Goal: Task Accomplishment & Management: Manage account settings

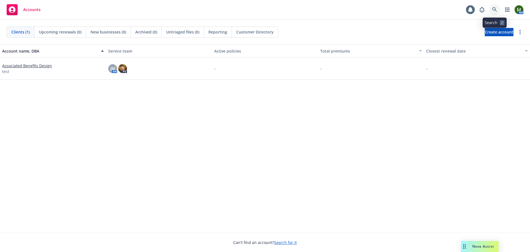
click at [495, 13] on link at bounding box center [494, 9] width 11 height 11
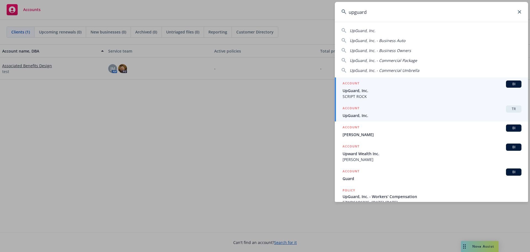
type input "upguard"
click at [407, 112] on div "ACCOUNT TR" at bounding box center [432, 108] width 179 height 7
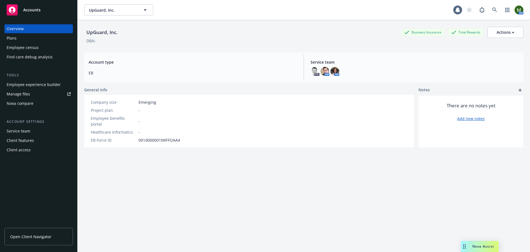
click at [39, 86] on div "Employee experience builder" at bounding box center [34, 84] width 54 height 9
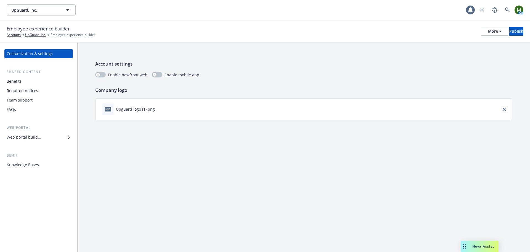
click at [35, 82] on div "Benefits" at bounding box center [39, 81] width 64 height 9
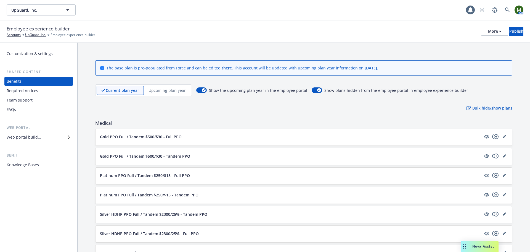
click at [170, 94] on div "Upcoming plan year" at bounding box center [167, 90] width 47 height 9
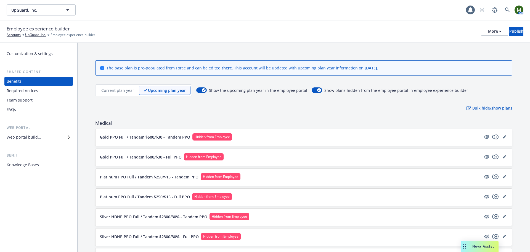
click at [115, 93] on p "Current plan year" at bounding box center [117, 90] width 33 height 6
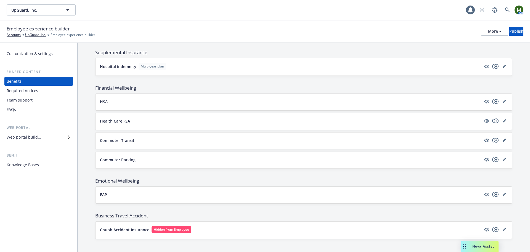
scroll to position [404, 0]
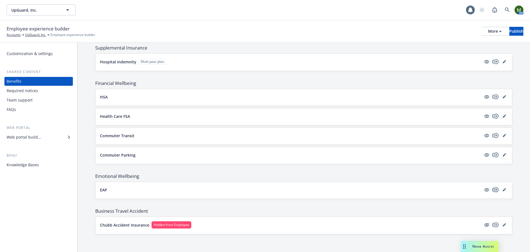
click at [492, 189] on icon "copyPlus" at bounding box center [495, 189] width 7 height 7
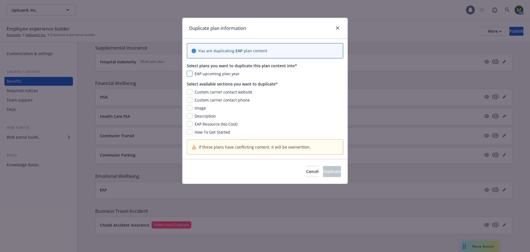
click at [190, 71] on input "checkbox" at bounding box center [190, 74] width 6 height 6
checkbox input "true"
click at [190, 91] on input "checkbox" at bounding box center [190, 92] width 6 height 6
checkbox input "true"
click at [189, 100] on input "checkbox" at bounding box center [190, 100] width 6 height 6
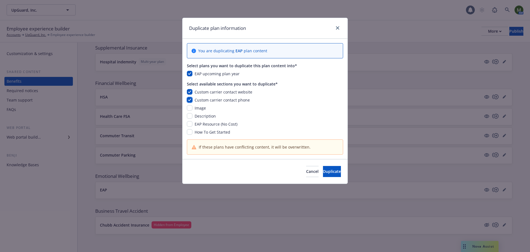
checkbox input "true"
click at [190, 108] on input "checkbox" at bounding box center [190, 108] width 6 height 6
checkbox input "true"
click at [190, 117] on input "checkbox" at bounding box center [190, 116] width 6 height 6
checkbox input "true"
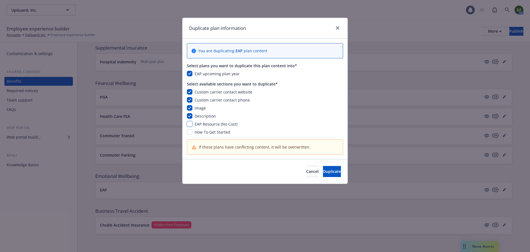
click at [191, 124] on input "checkbox" at bounding box center [190, 124] width 6 height 6
checkbox input "true"
click at [191, 132] on input "checkbox" at bounding box center [190, 132] width 6 height 6
checkbox input "true"
click at [333, 171] on button "Duplicate" at bounding box center [332, 171] width 18 height 11
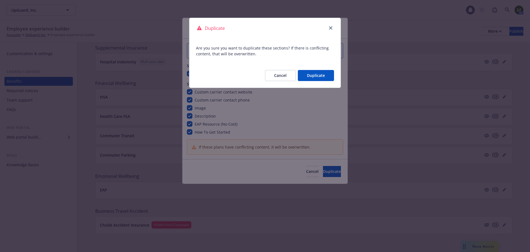
click at [320, 76] on button "Duplicate" at bounding box center [316, 75] width 36 height 11
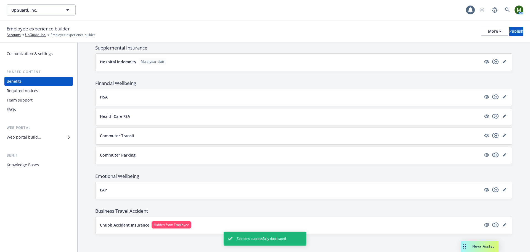
click at [492, 154] on icon "copyPlus" at bounding box center [495, 154] width 7 height 7
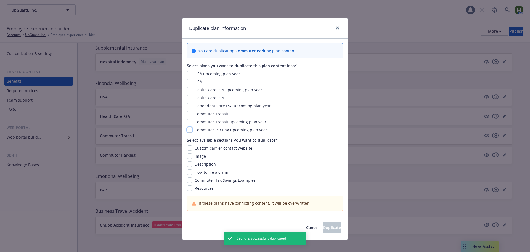
click at [188, 129] on input "checkbox" at bounding box center [190, 130] width 6 height 6
checkbox input "true"
click at [187, 147] on input "checkbox" at bounding box center [190, 148] width 6 height 6
checkbox input "true"
click at [188, 155] on input "checkbox" at bounding box center [190, 156] width 6 height 6
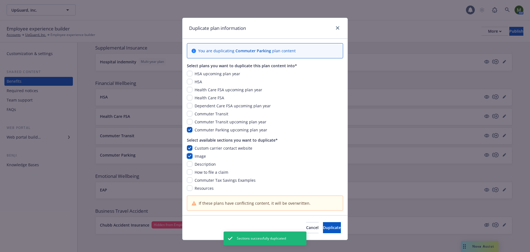
checkbox input "true"
click at [187, 163] on input "checkbox" at bounding box center [190, 164] width 6 height 6
checkbox input "true"
click at [187, 172] on input "checkbox" at bounding box center [190, 172] width 6 height 6
checkbox input "true"
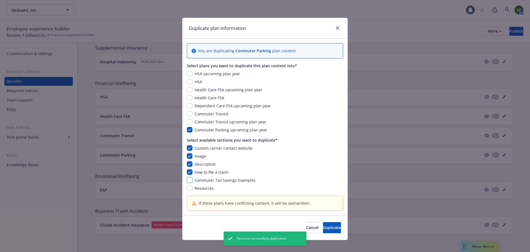
click at [188, 180] on input "checkbox" at bounding box center [190, 180] width 6 height 6
checkbox input "true"
click at [188, 187] on input "checkbox" at bounding box center [190, 188] width 6 height 6
checkbox input "true"
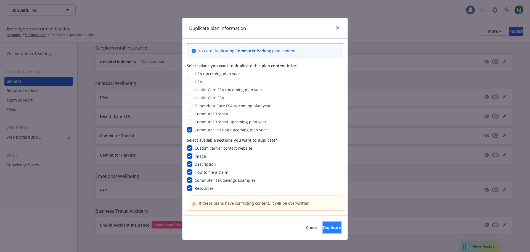
click at [334, 230] on button "Duplicate" at bounding box center [332, 227] width 18 height 11
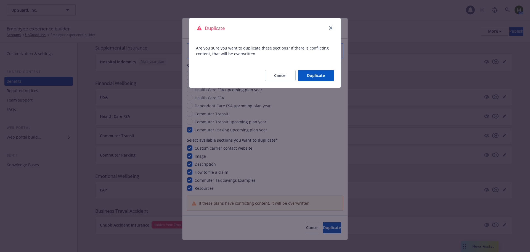
click at [315, 77] on button "Duplicate" at bounding box center [316, 75] width 36 height 11
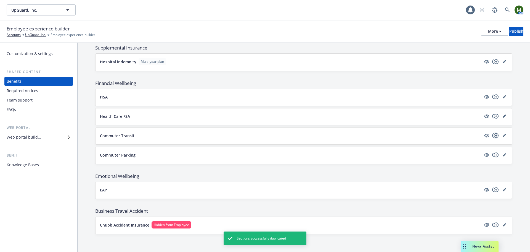
click at [492, 134] on icon "copyPlus" at bounding box center [495, 135] width 6 height 5
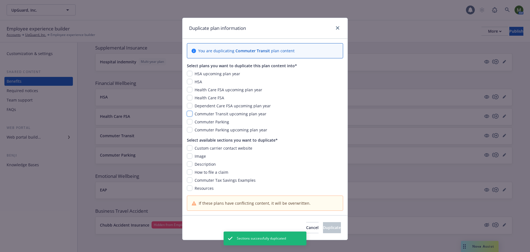
click at [190, 114] on input "checkbox" at bounding box center [190, 114] width 6 height 6
checkbox input "true"
click at [189, 147] on input "checkbox" at bounding box center [190, 148] width 6 height 6
checkbox input "true"
click at [187, 160] on div "Custom carrier contact website Image Description How to file a claim Commuter T…" at bounding box center [265, 168] width 156 height 46
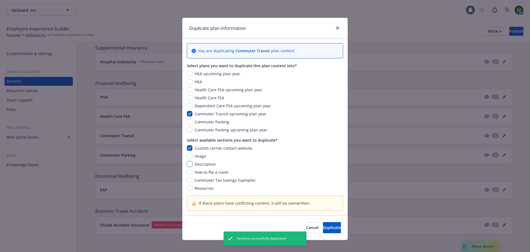
click at [187, 164] on input "checkbox" at bounding box center [190, 164] width 6 height 6
checkbox input "true"
click at [187, 155] on input "checkbox" at bounding box center [190, 156] width 6 height 6
checkbox input "true"
click at [188, 169] on input "checkbox" at bounding box center [190, 172] width 6 height 6
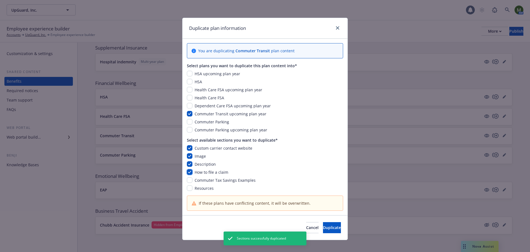
checkbox input "true"
click at [188, 180] on input "checkbox" at bounding box center [190, 180] width 6 height 6
checkbox input "true"
click at [188, 188] on input "checkbox" at bounding box center [190, 188] width 6 height 6
checkbox input "true"
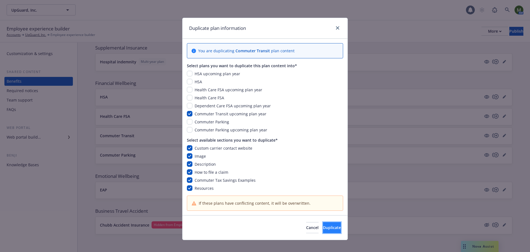
click at [323, 227] on span "Duplicate" at bounding box center [332, 227] width 18 height 5
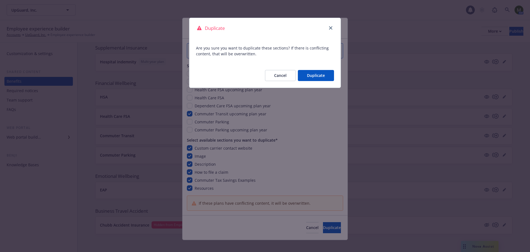
click at [322, 77] on button "Duplicate" at bounding box center [316, 75] width 36 height 11
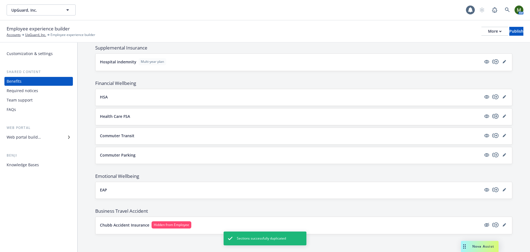
click at [494, 116] on icon "copyPlus" at bounding box center [495, 116] width 7 height 7
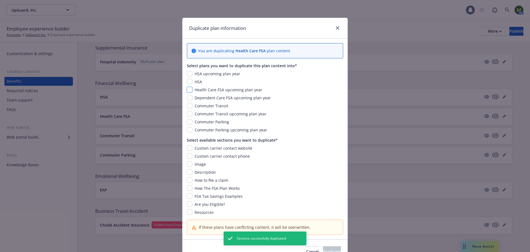
click at [187, 88] on input "checkbox" at bounding box center [190, 90] width 6 height 6
checkbox input "true"
click at [187, 149] on input "checkbox" at bounding box center [190, 148] width 6 height 6
checkbox input "true"
click at [187, 157] on input "checkbox" at bounding box center [190, 156] width 6 height 6
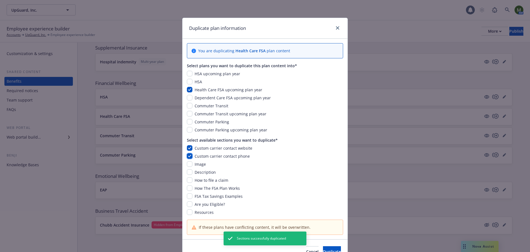
checkbox input "true"
click at [187, 164] on input "checkbox" at bounding box center [190, 164] width 6 height 6
checkbox input "true"
click at [188, 173] on input "checkbox" at bounding box center [190, 172] width 6 height 6
checkbox input "true"
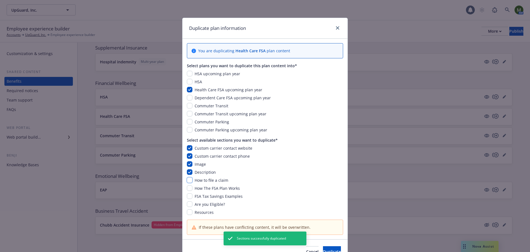
click at [187, 178] on input "checkbox" at bounding box center [190, 180] width 6 height 6
checkbox input "true"
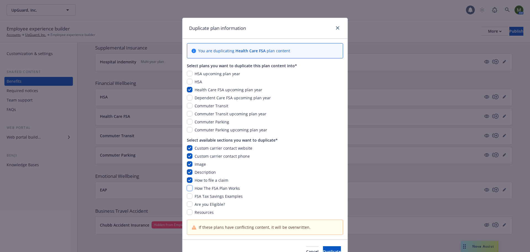
click at [187, 188] on input "checkbox" at bounding box center [190, 188] width 6 height 6
checkbox input "true"
click at [189, 196] on input "checkbox" at bounding box center [190, 196] width 6 height 6
checkbox input "true"
click at [189, 204] on input "checkbox" at bounding box center [190, 204] width 6 height 6
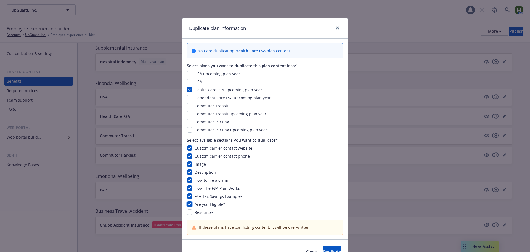
checkbox input "true"
click at [188, 209] on input "checkbox" at bounding box center [190, 212] width 6 height 6
checkbox input "true"
click at [323, 247] on button "Duplicate" at bounding box center [332, 251] width 18 height 11
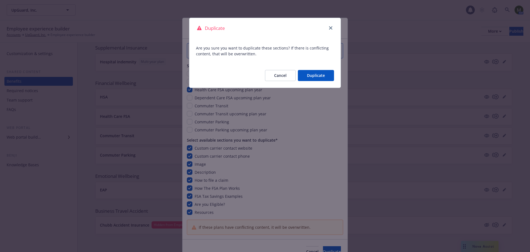
click at [329, 72] on button "Duplicate" at bounding box center [316, 75] width 36 height 11
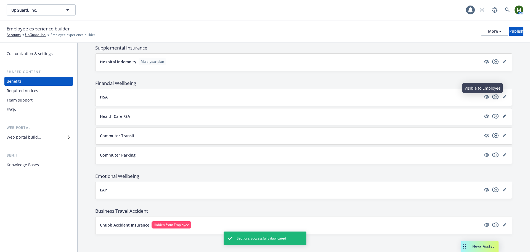
click at [492, 96] on icon "copyPlus" at bounding box center [495, 96] width 6 height 5
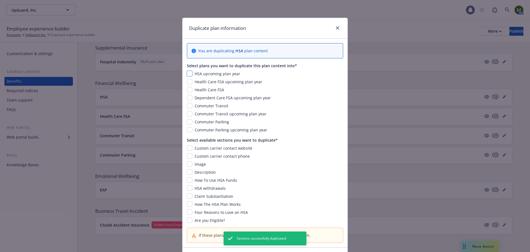
click at [188, 74] on input "checkbox" at bounding box center [190, 74] width 6 height 6
checkbox input "true"
click at [187, 148] on input "checkbox" at bounding box center [190, 148] width 6 height 6
checkbox input "true"
click at [188, 157] on input "checkbox" at bounding box center [190, 156] width 6 height 6
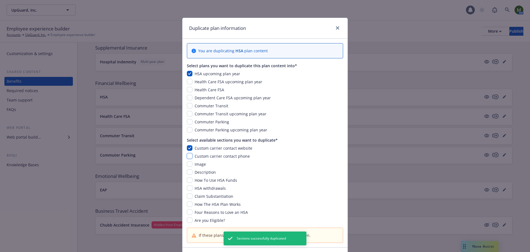
checkbox input "true"
click at [188, 165] on input "checkbox" at bounding box center [190, 164] width 6 height 6
checkbox input "true"
click at [188, 174] on input "checkbox" at bounding box center [190, 172] width 6 height 6
checkbox input "true"
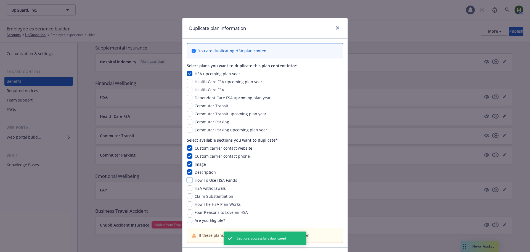
click at [188, 180] on input "checkbox" at bounding box center [190, 180] width 6 height 6
checkbox input "true"
click at [188, 187] on input "checkbox" at bounding box center [190, 188] width 6 height 6
checkbox input "true"
click at [188, 197] on input "checkbox" at bounding box center [190, 196] width 6 height 6
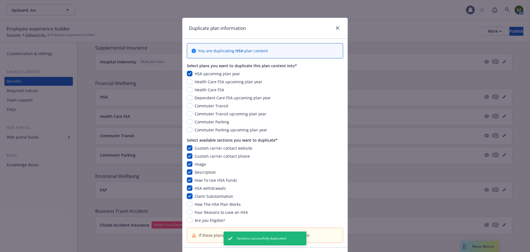
checkbox input "true"
click at [188, 202] on input "checkbox" at bounding box center [190, 204] width 6 height 6
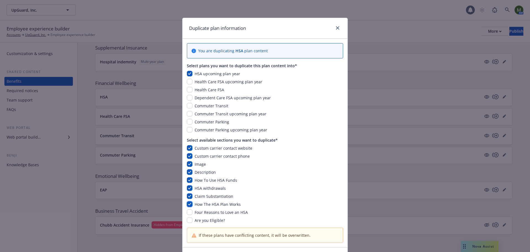
checkbox input "true"
click at [188, 212] on input "checkbox" at bounding box center [190, 212] width 6 height 6
checkbox input "true"
click at [188, 218] on input "checkbox" at bounding box center [190, 220] width 6 height 6
checkbox input "true"
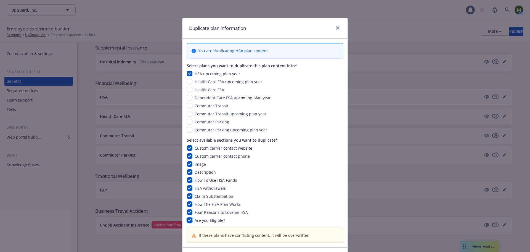
scroll to position [38, 0]
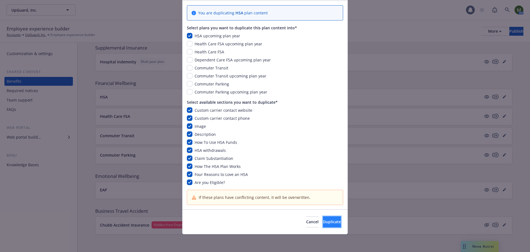
click at [323, 222] on span "Duplicate" at bounding box center [332, 221] width 18 height 5
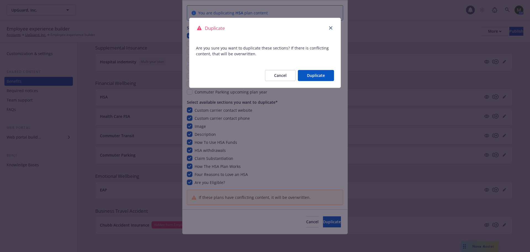
click at [305, 76] on button "Duplicate" at bounding box center [316, 75] width 36 height 11
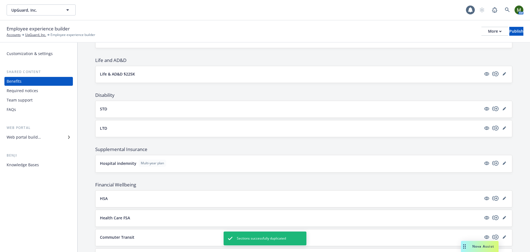
scroll to position [293, 0]
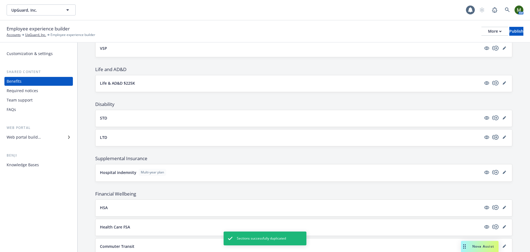
click at [492, 135] on icon "copyPlus" at bounding box center [495, 137] width 7 height 7
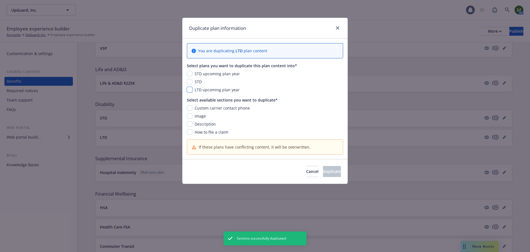
click at [191, 88] on input "checkbox" at bounding box center [190, 90] width 6 height 6
checkbox input "true"
click at [189, 107] on input "checkbox" at bounding box center [190, 108] width 6 height 6
checkbox input "true"
click at [189, 115] on input "checkbox" at bounding box center [190, 116] width 6 height 6
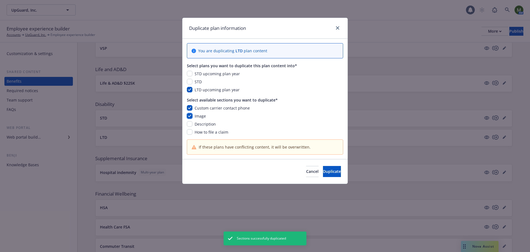
checkbox input "true"
click at [191, 125] on input "checkbox" at bounding box center [190, 124] width 6 height 6
checkbox input "true"
click at [191, 133] on input "checkbox" at bounding box center [190, 132] width 6 height 6
checkbox input "true"
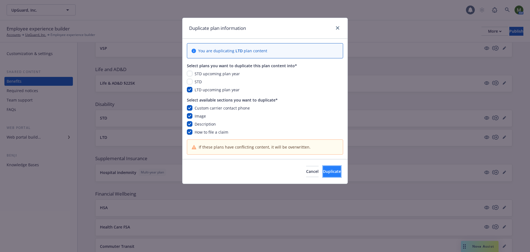
click at [323, 171] on span "Duplicate" at bounding box center [332, 170] width 18 height 5
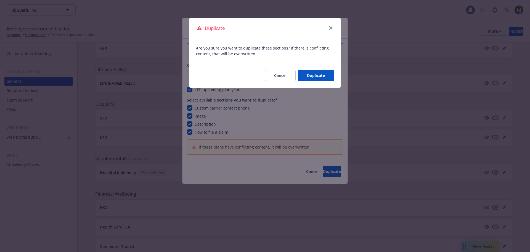
click at [317, 75] on button "Duplicate" at bounding box center [316, 75] width 36 height 11
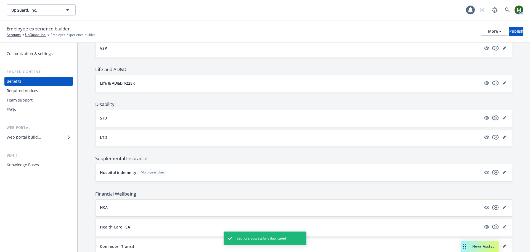
click at [492, 117] on icon "copyPlus" at bounding box center [495, 117] width 7 height 7
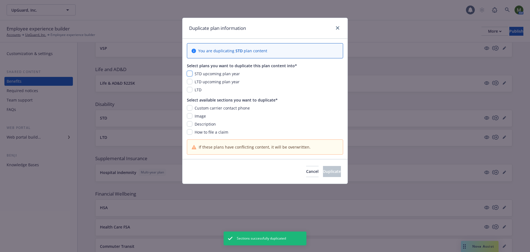
click at [190, 72] on input "checkbox" at bounding box center [190, 74] width 6 height 6
checkbox input "true"
click at [191, 106] on input "checkbox" at bounding box center [190, 108] width 6 height 6
checkbox input "true"
click at [189, 115] on input "checkbox" at bounding box center [190, 116] width 6 height 6
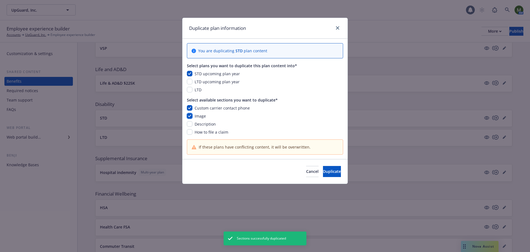
checkbox input "true"
click at [189, 123] on input "checkbox" at bounding box center [190, 124] width 6 height 6
checkbox input "true"
click at [190, 128] on div "Custom carrier contact phone Image Description How to file a claim" at bounding box center [265, 120] width 156 height 30
click at [188, 130] on input "checkbox" at bounding box center [190, 132] width 6 height 6
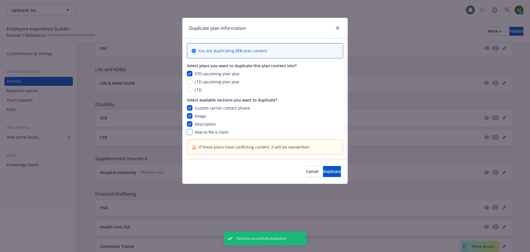
checkbox input "true"
click at [323, 168] on button "Duplicate" at bounding box center [332, 171] width 18 height 11
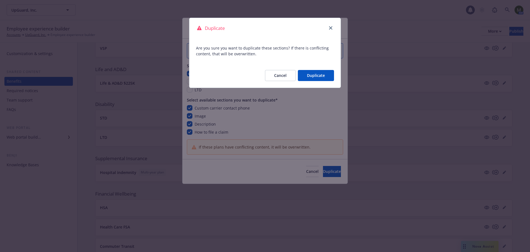
click at [304, 73] on button "Duplicate" at bounding box center [316, 75] width 36 height 11
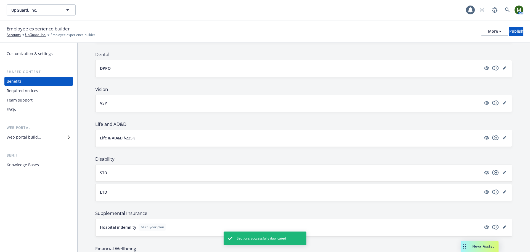
scroll to position [238, 0]
click at [492, 137] on icon "copyPlus" at bounding box center [495, 138] width 6 height 5
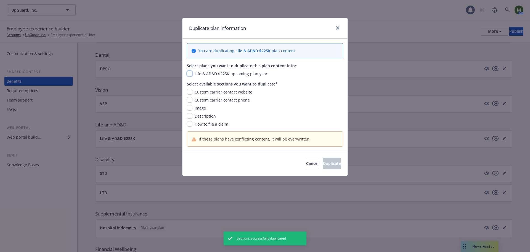
click at [191, 73] on input "checkbox" at bounding box center [190, 74] width 6 height 6
checkbox input "true"
click at [189, 92] on input "checkbox" at bounding box center [190, 92] width 6 height 6
checkbox input "true"
click at [189, 98] on input "checkbox" at bounding box center [190, 100] width 6 height 6
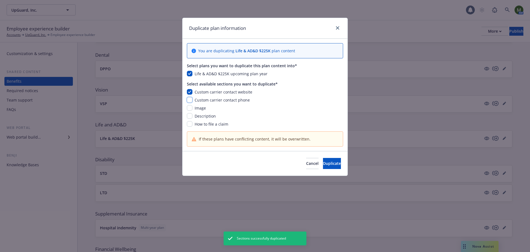
checkbox input "true"
click at [189, 107] on input "checkbox" at bounding box center [190, 108] width 6 height 6
checkbox input "true"
click at [191, 116] on input "checkbox" at bounding box center [190, 116] width 6 height 6
checkbox input "true"
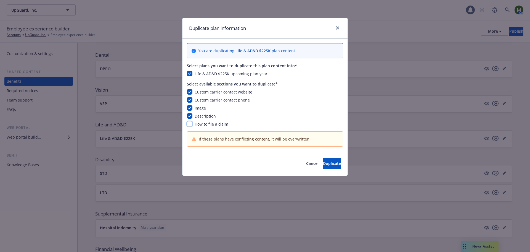
click at [191, 123] on input "checkbox" at bounding box center [190, 124] width 6 height 6
checkbox input "true"
click at [323, 162] on span "Duplicate" at bounding box center [332, 162] width 18 height 5
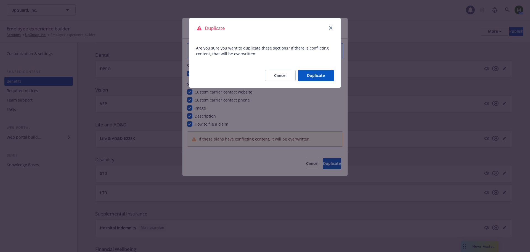
click at [325, 77] on button "Duplicate" at bounding box center [316, 75] width 36 height 11
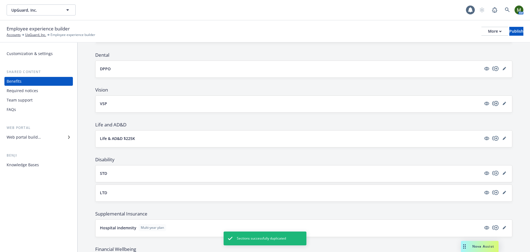
click at [492, 102] on icon "copyPlus" at bounding box center [495, 103] width 7 height 7
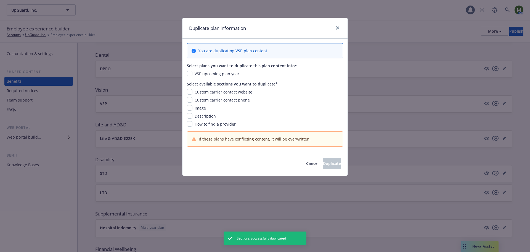
click at [211, 73] on span "VSP upcoming plan year" at bounding box center [217, 73] width 45 height 5
click at [191, 73] on input "checkbox" at bounding box center [190, 74] width 6 height 6
checkbox input "true"
click at [191, 90] on input "checkbox" at bounding box center [190, 92] width 6 height 6
checkbox input "true"
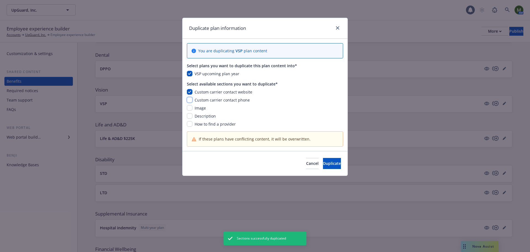
click at [191, 98] on input "checkbox" at bounding box center [190, 100] width 6 height 6
checkbox input "true"
click at [190, 106] on input "checkbox" at bounding box center [190, 108] width 6 height 6
checkbox input "true"
click at [190, 114] on input "checkbox" at bounding box center [190, 116] width 6 height 6
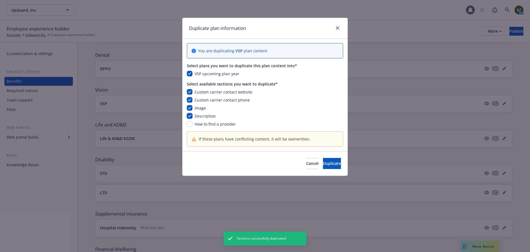
checkbox input "true"
click at [191, 121] on div "Custom carrier contact website Custom carrier contact phone Image Description H…" at bounding box center [265, 108] width 156 height 38
click at [191, 123] on input "checkbox" at bounding box center [190, 124] width 6 height 6
checkbox input "true"
click at [323, 162] on span "Duplicate" at bounding box center [332, 162] width 18 height 5
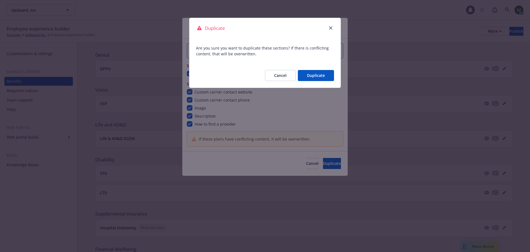
click at [312, 76] on button "Duplicate" at bounding box center [316, 75] width 36 height 11
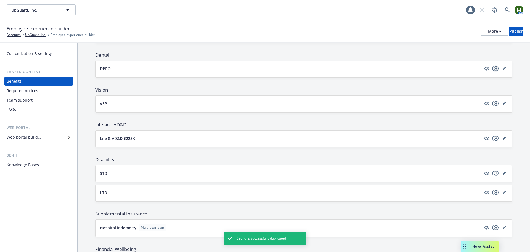
click at [488, 69] on div at bounding box center [496, 68] width 24 height 7
click at [492, 69] on icon "copyPlus" at bounding box center [495, 68] width 7 height 7
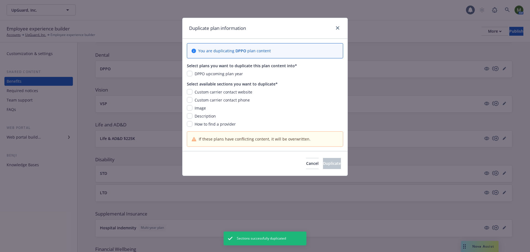
click at [185, 73] on div "You are duplicating DPPO plan content Select plans you want to duplicate this p…" at bounding box center [265, 95] width 165 height 112
click at [190, 73] on input "checkbox" at bounding box center [190, 74] width 6 height 6
checkbox input "true"
click at [191, 91] on input "checkbox" at bounding box center [190, 92] width 6 height 6
checkbox input "true"
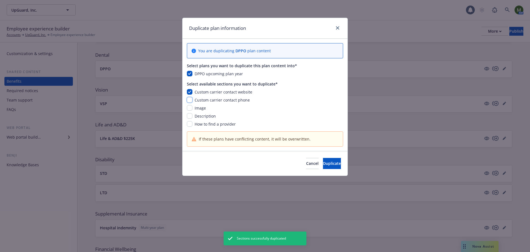
click at [190, 102] on input "checkbox" at bounding box center [190, 100] width 6 height 6
checkbox input "true"
click at [190, 107] on input "checkbox" at bounding box center [190, 108] width 6 height 6
checkbox input "true"
click at [191, 114] on input "checkbox" at bounding box center [190, 116] width 6 height 6
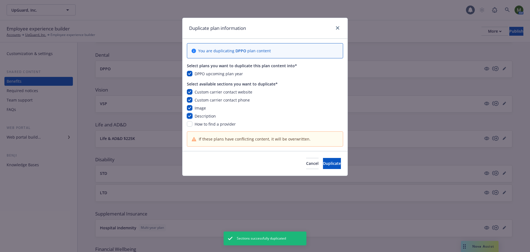
checkbox input "true"
click at [189, 126] on input "checkbox" at bounding box center [190, 124] width 6 height 6
checkbox input "true"
click at [323, 160] on button "Duplicate" at bounding box center [332, 163] width 18 height 11
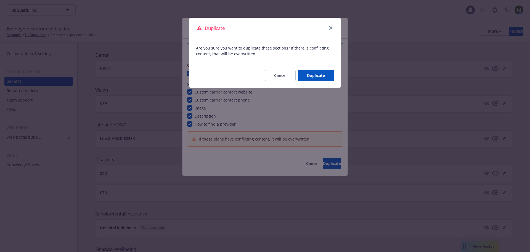
click at [315, 75] on button "Duplicate" at bounding box center [316, 75] width 36 height 11
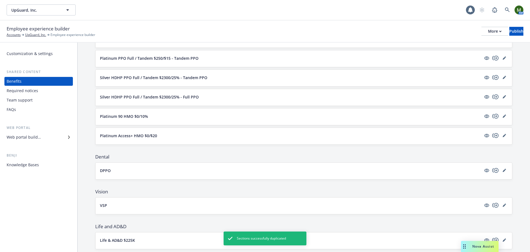
scroll to position [128, 0]
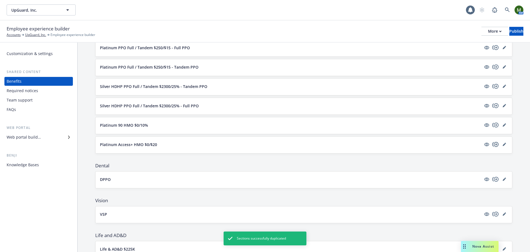
click at [492, 146] on icon "copyPlus" at bounding box center [495, 144] width 6 height 5
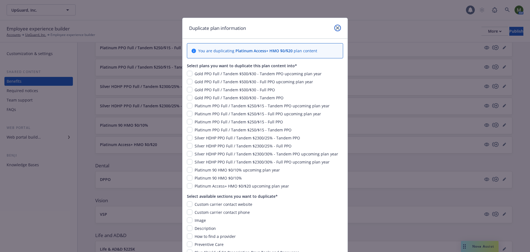
click at [336, 29] on icon "close" at bounding box center [337, 27] width 3 height 3
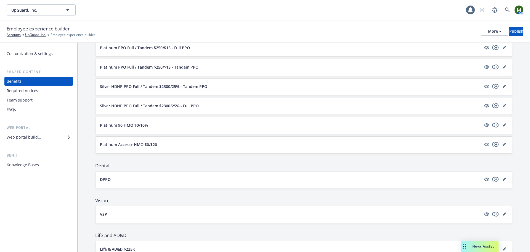
drag, startPoint x: 158, startPoint y: 143, endPoint x: 114, endPoint y: 141, distance: 44.5
click at [108, 142] on button "Platinum Access+ HMO $0/$20" at bounding box center [290, 144] width 381 height 6
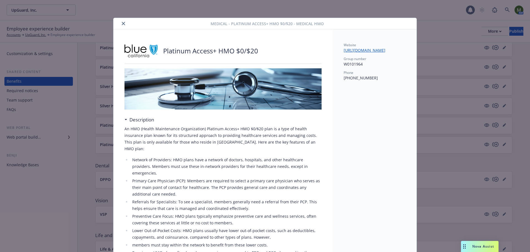
scroll to position [17, 0]
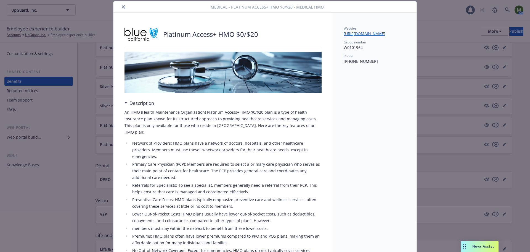
drag, startPoint x: 120, startPoint y: 9, endPoint x: 124, endPoint y: 9, distance: 4.7
click at [120, 9] on button "close" at bounding box center [123, 7] width 7 height 7
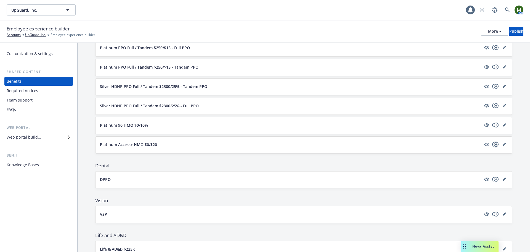
click at [492, 144] on icon "copyPlus" at bounding box center [495, 144] width 7 height 7
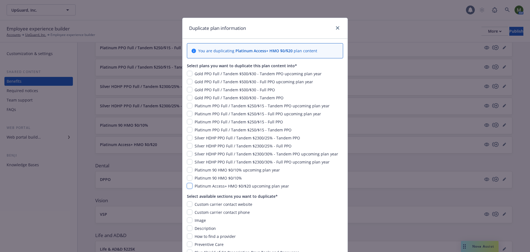
click at [188, 184] on input "checkbox" at bounding box center [190, 186] width 6 height 6
checkbox input "true"
click at [187, 204] on input "checkbox" at bounding box center [190, 204] width 6 height 6
checkbox input "true"
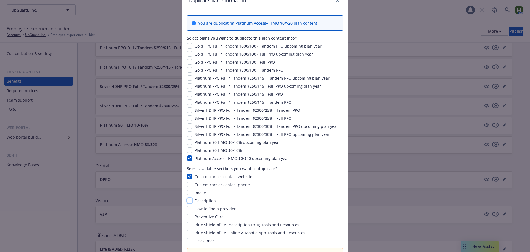
click at [187, 198] on input "checkbox" at bounding box center [190, 200] width 6 height 6
checkbox input "true"
click at [188, 192] on input "checkbox" at bounding box center [190, 192] width 6 height 6
checkbox input "true"
click at [188, 184] on input "checkbox" at bounding box center [190, 184] width 6 height 6
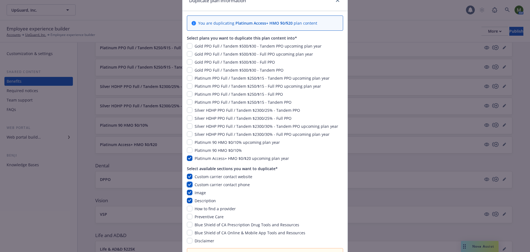
checkbox input "true"
click at [189, 208] on input "checkbox" at bounding box center [190, 208] width 6 height 6
checkbox input "true"
click at [189, 216] on input "checkbox" at bounding box center [190, 216] width 6 height 6
checkbox input "true"
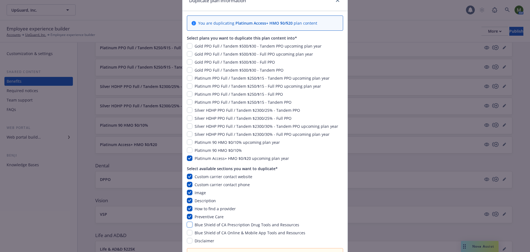
click at [188, 224] on input "checkbox" at bounding box center [190, 224] width 6 height 6
checkbox input "true"
click at [187, 232] on input "checkbox" at bounding box center [190, 232] width 6 height 6
checkbox input "true"
click at [187, 237] on div "Custom carrier contact website Custom carrier contact phone Image Description H…" at bounding box center [265, 208] width 156 height 70
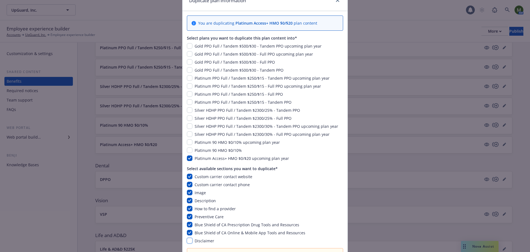
click at [189, 241] on input "checkbox" at bounding box center [190, 241] width 6 height 6
checkbox input "true"
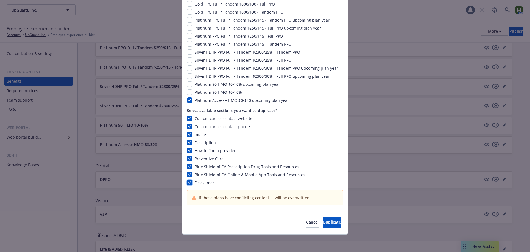
scroll to position [86, 0]
click at [323, 220] on span "Duplicate" at bounding box center [332, 221] width 18 height 5
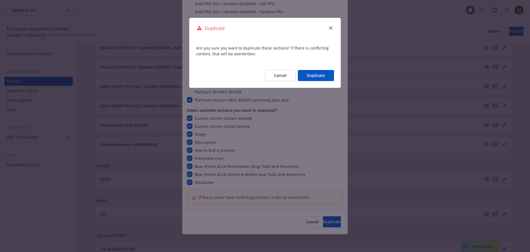
click at [319, 77] on button "Duplicate" at bounding box center [316, 75] width 36 height 11
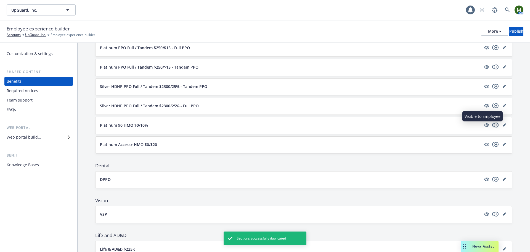
click at [492, 123] on icon "copyPlus" at bounding box center [495, 125] width 7 height 7
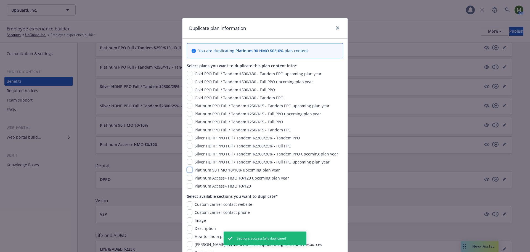
click at [187, 168] on input "checkbox" at bounding box center [190, 170] width 6 height 6
checkbox input "true"
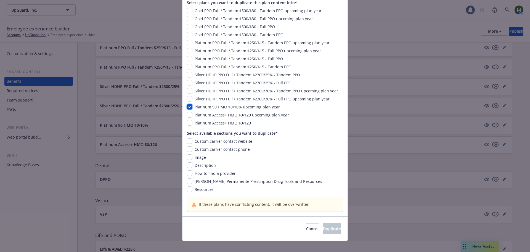
scroll to position [70, 0]
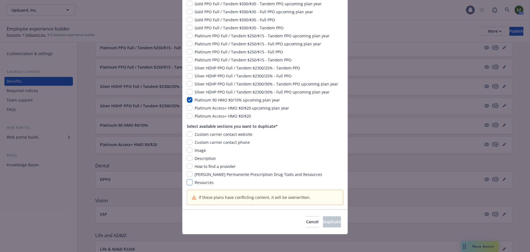
click at [189, 183] on input "checkbox" at bounding box center [190, 182] width 6 height 6
checkbox input "true"
click at [188, 171] on div "Custom carrier contact website Custom carrier contact phone Image Description H…" at bounding box center [265, 158] width 156 height 54
click at [188, 173] on input "checkbox" at bounding box center [190, 174] width 6 height 6
checkbox input "true"
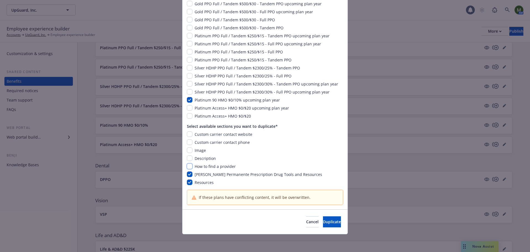
click at [188, 166] on input "checkbox" at bounding box center [190, 166] width 6 height 6
checkbox input "true"
click at [187, 157] on input "checkbox" at bounding box center [190, 158] width 6 height 6
checkbox input "true"
click at [188, 148] on input "checkbox" at bounding box center [190, 150] width 6 height 6
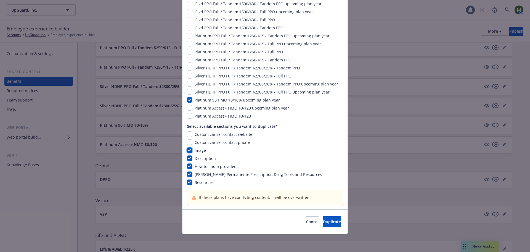
checkbox input "true"
click at [189, 141] on input "checkbox" at bounding box center [190, 142] width 6 height 6
checkbox input "true"
click at [188, 134] on input "checkbox" at bounding box center [190, 134] width 6 height 6
checkbox input "true"
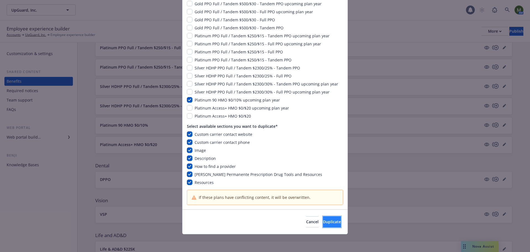
click at [326, 219] on span "Duplicate" at bounding box center [332, 221] width 18 height 5
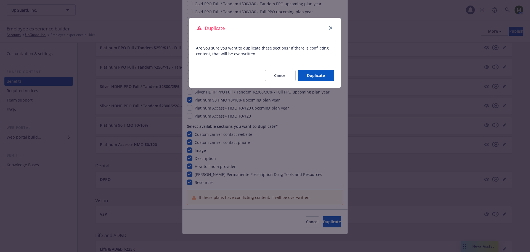
click at [319, 77] on button "Duplicate" at bounding box center [316, 75] width 36 height 11
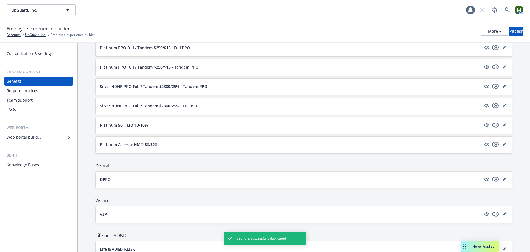
click at [493, 106] on icon "copyPlus" at bounding box center [495, 105] width 7 height 7
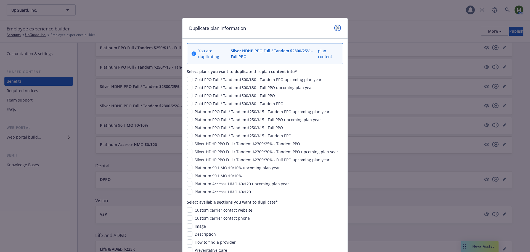
click at [336, 27] on icon "close" at bounding box center [337, 27] width 3 height 3
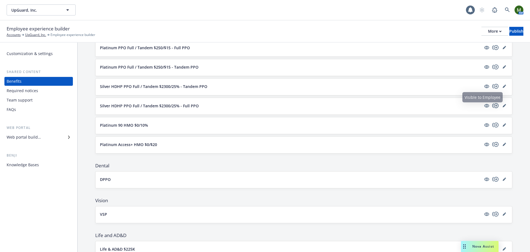
click at [492, 106] on icon "copyPlus" at bounding box center [495, 105] width 6 height 5
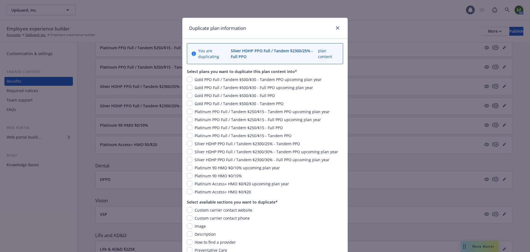
click at [490, 106] on div "Duplicate plan information You are duplicating Silver HDHP PPO Full / Tandem $2…" at bounding box center [265, 126] width 530 height 252
click at [189, 159] on input "checkbox" at bounding box center [190, 160] width 6 height 6
checkbox input "true"
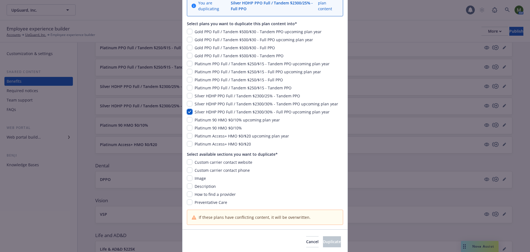
scroll to position [55, 0]
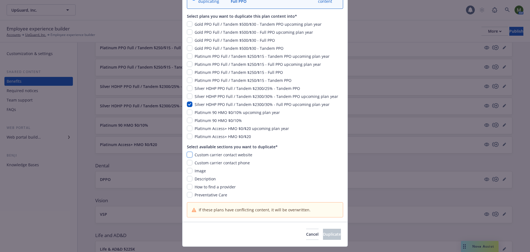
click at [188, 155] on input "checkbox" at bounding box center [190, 155] width 6 height 6
checkbox input "true"
click at [188, 162] on input "checkbox" at bounding box center [190, 163] width 6 height 6
checkbox input "true"
click at [189, 170] on input "checkbox" at bounding box center [190, 171] width 6 height 6
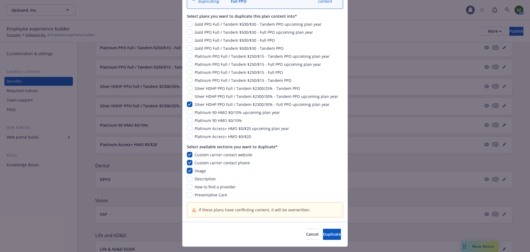
checkbox input "true"
click at [187, 180] on input "checkbox" at bounding box center [190, 179] width 6 height 6
checkbox input "true"
click at [188, 188] on input "checkbox" at bounding box center [190, 187] width 6 height 6
checkbox input "true"
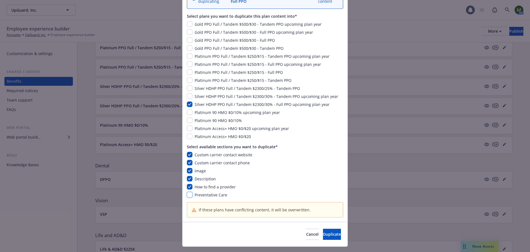
click at [188, 194] on input "checkbox" at bounding box center [190, 195] width 6 height 6
checkbox input "true"
click at [323, 236] on span "Duplicate" at bounding box center [332, 233] width 18 height 5
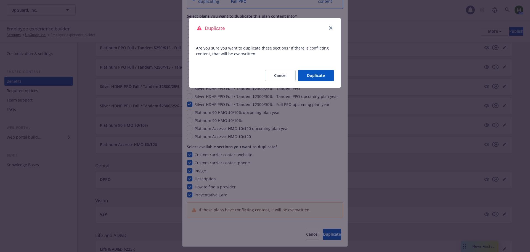
click at [300, 71] on button "Duplicate" at bounding box center [316, 75] width 36 height 11
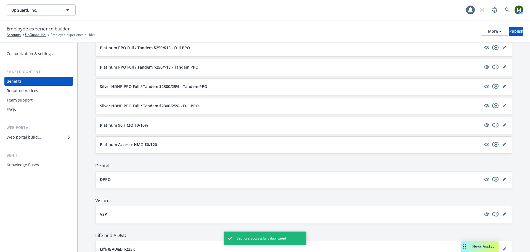
click at [494, 88] on icon "copyPlus" at bounding box center [495, 86] width 6 height 5
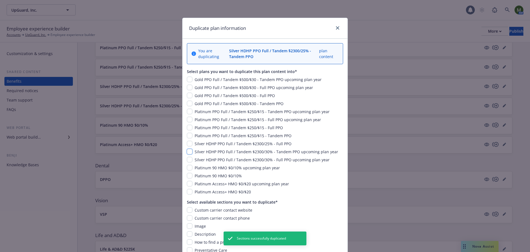
click at [188, 151] on input "checkbox" at bounding box center [190, 152] width 6 height 6
checkbox input "true"
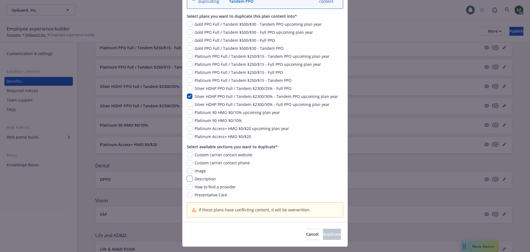
click at [187, 180] on input "checkbox" at bounding box center [190, 179] width 6 height 6
checkbox input "true"
click at [187, 169] on input "checkbox" at bounding box center [190, 171] width 6 height 6
checkbox input "true"
click at [188, 162] on input "checkbox" at bounding box center [190, 163] width 6 height 6
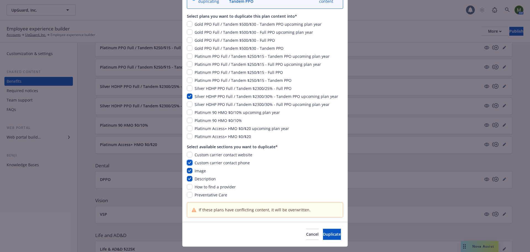
checkbox input "true"
click at [188, 153] on input "checkbox" at bounding box center [190, 155] width 6 height 6
checkbox input "true"
click at [188, 186] on input "checkbox" at bounding box center [190, 187] width 6 height 6
checkbox input "true"
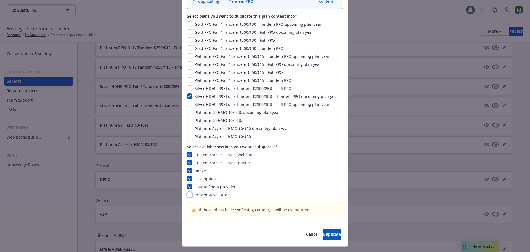
click at [188, 194] on input "checkbox" at bounding box center [190, 195] width 6 height 6
checkbox input "true"
click at [323, 232] on span "Duplicate" at bounding box center [332, 233] width 18 height 5
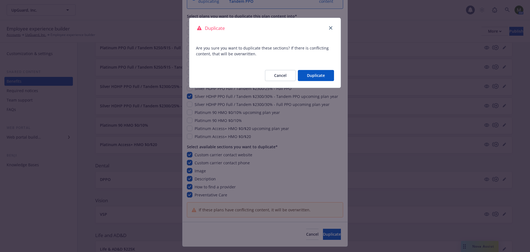
click at [310, 71] on button "Duplicate" at bounding box center [316, 75] width 36 height 11
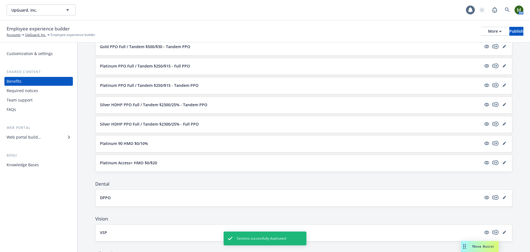
scroll to position [100, 0]
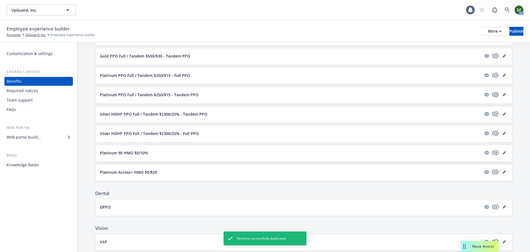
click at [492, 94] on icon "copyPlus" at bounding box center [495, 94] width 7 height 7
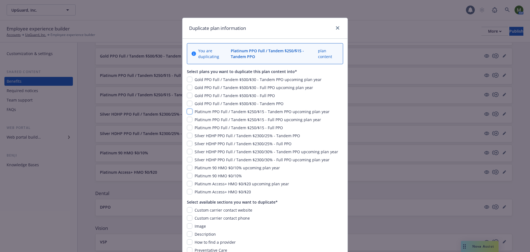
click at [187, 110] on input "checkbox" at bounding box center [190, 112] width 6 height 6
checkbox input "true"
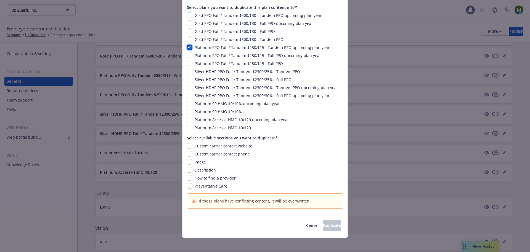
scroll to position [68, 0]
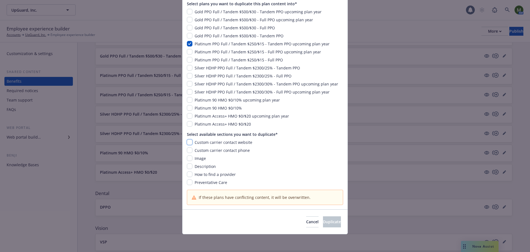
click at [188, 143] on input "checkbox" at bounding box center [190, 142] width 6 height 6
checkbox input "true"
click at [188, 151] on input "checkbox" at bounding box center [190, 150] width 6 height 6
checkbox input "true"
click at [189, 160] on input "checkbox" at bounding box center [190, 158] width 6 height 6
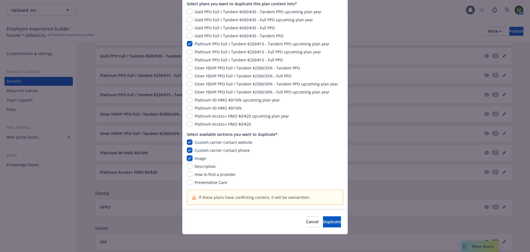
checkbox input "true"
click at [188, 168] on input "checkbox" at bounding box center [190, 166] width 6 height 6
checkbox input "true"
click at [188, 174] on input "checkbox" at bounding box center [190, 174] width 6 height 6
checkbox input "true"
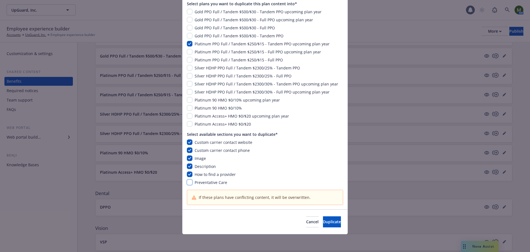
click at [188, 182] on input "checkbox" at bounding box center [190, 182] width 6 height 6
checkbox input "true"
click at [323, 218] on button "Duplicate" at bounding box center [332, 221] width 18 height 11
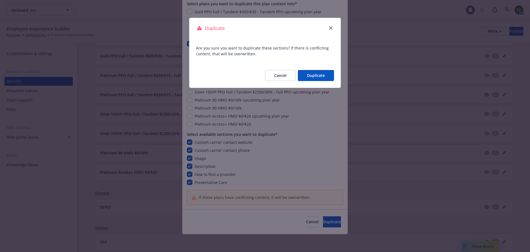
click at [310, 75] on button "Duplicate" at bounding box center [316, 75] width 36 height 11
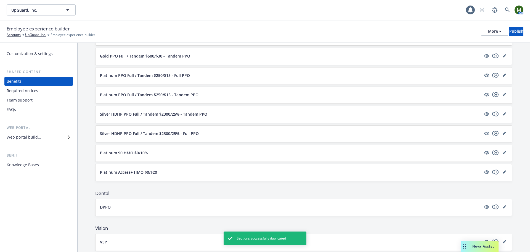
scroll to position [72, 0]
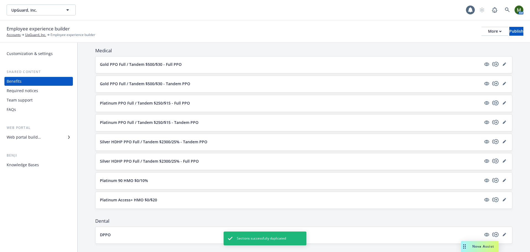
click at [492, 101] on icon "copyPlus" at bounding box center [495, 102] width 7 height 7
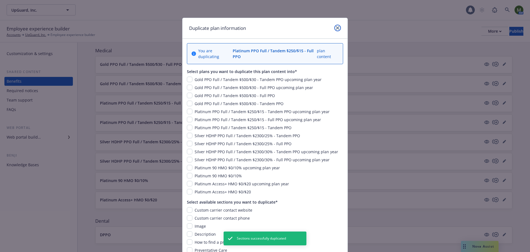
click at [336, 29] on icon "close" at bounding box center [337, 27] width 3 height 3
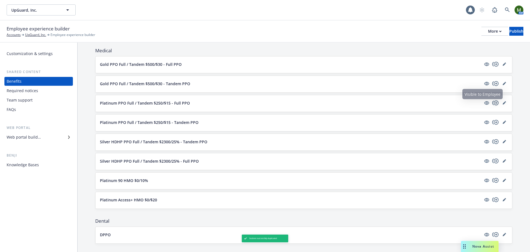
click at [492, 104] on icon "copyPlus" at bounding box center [495, 102] width 7 height 7
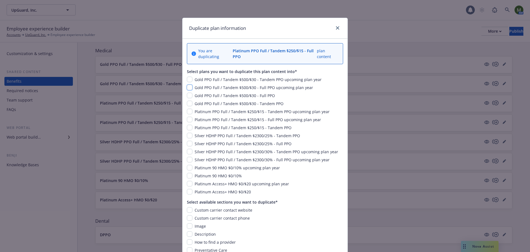
click at [189, 87] on input "checkbox" at bounding box center [190, 88] width 6 height 6
checkbox input "true"
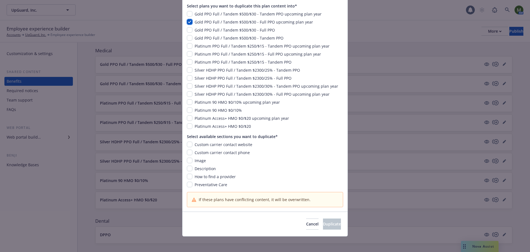
scroll to position [68, 0]
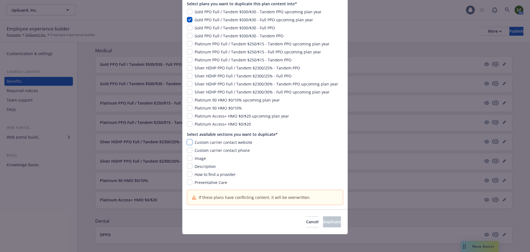
click at [189, 141] on input "checkbox" at bounding box center [190, 142] width 6 height 6
checkbox input "true"
click at [189, 149] on input "checkbox" at bounding box center [190, 150] width 6 height 6
checkbox input "true"
click at [187, 159] on input "checkbox" at bounding box center [190, 158] width 6 height 6
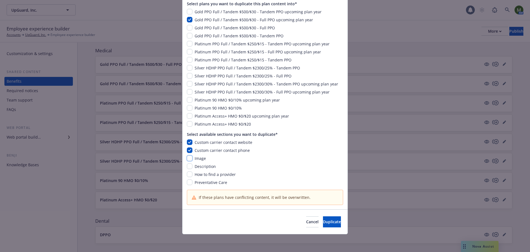
checkbox input "true"
click at [188, 168] on input "checkbox" at bounding box center [190, 166] width 6 height 6
checkbox input "true"
drag, startPoint x: 188, startPoint y: 174, endPoint x: 189, endPoint y: 180, distance: 5.8
click at [188, 174] on input "checkbox" at bounding box center [190, 174] width 6 height 6
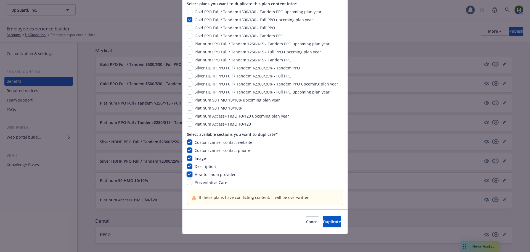
checkbox input "true"
click at [189, 182] on input "checkbox" at bounding box center [190, 182] width 6 height 6
checkbox input "true"
click at [323, 223] on span "Duplicate" at bounding box center [332, 221] width 18 height 5
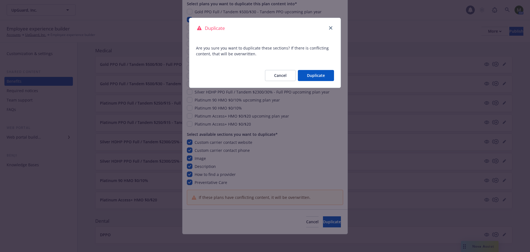
click at [322, 76] on button "Duplicate" at bounding box center [316, 75] width 36 height 11
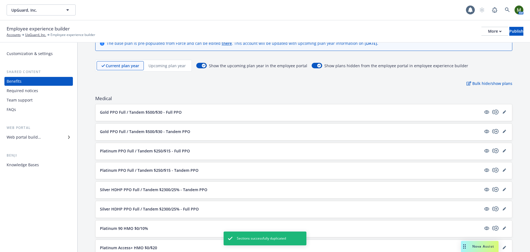
scroll to position [17, 0]
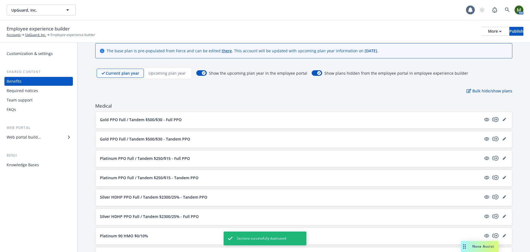
click at [492, 119] on icon "copyPlus" at bounding box center [495, 119] width 6 height 5
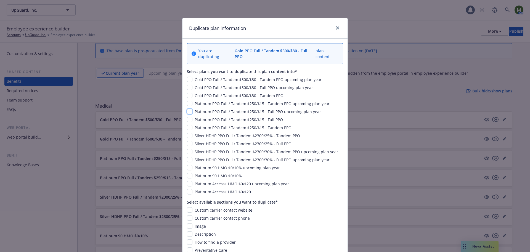
click at [187, 109] on input "checkbox" at bounding box center [190, 112] width 6 height 6
checkbox input "true"
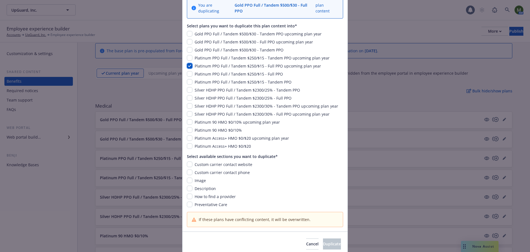
scroll to position [62, 0]
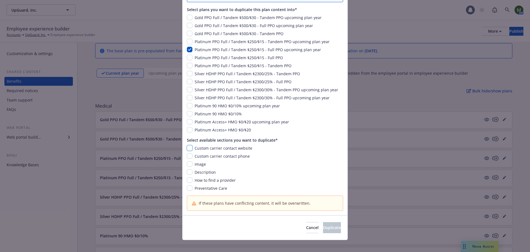
click at [187, 145] on input "checkbox" at bounding box center [190, 148] width 6 height 6
checkbox input "true"
click at [189, 153] on input "checkbox" at bounding box center [190, 156] width 6 height 6
checkbox input "true"
click at [189, 161] on input "checkbox" at bounding box center [190, 164] width 6 height 6
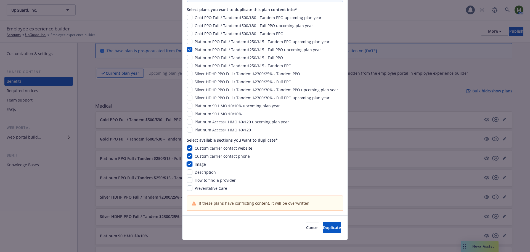
checkbox input "true"
click at [188, 169] on input "checkbox" at bounding box center [190, 172] width 6 height 6
checkbox input "true"
drag, startPoint x: 189, startPoint y: 175, endPoint x: 189, endPoint y: 179, distance: 3.6
click at [189, 177] on input "checkbox" at bounding box center [190, 180] width 6 height 6
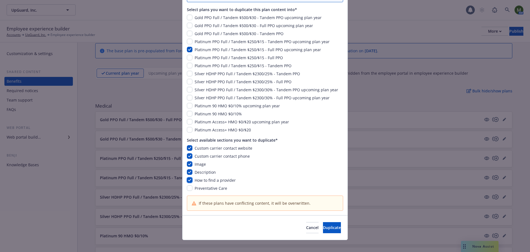
checkbox input "true"
click at [188, 185] on input "checkbox" at bounding box center [190, 188] width 6 height 6
checkbox input "true"
click at [326, 225] on span "Duplicate" at bounding box center [332, 227] width 18 height 5
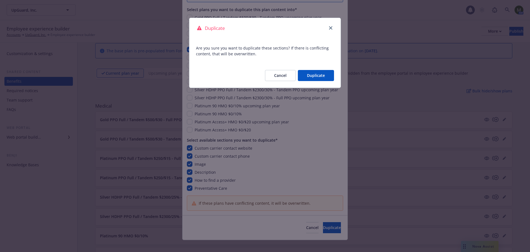
click at [317, 73] on button "Duplicate" at bounding box center [316, 75] width 36 height 11
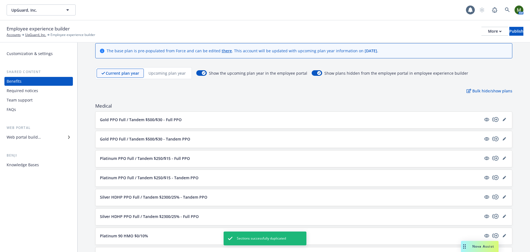
click at [157, 76] on p "Upcoming plan year" at bounding box center [167, 73] width 37 height 6
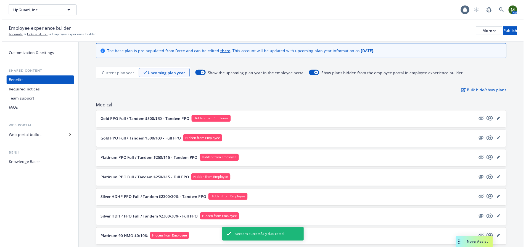
scroll to position [0, 0]
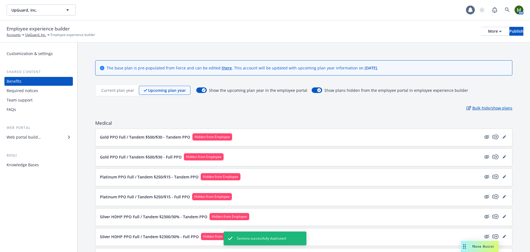
click at [487, 105] on p "Bulk hide/show plans" at bounding box center [490, 108] width 46 height 6
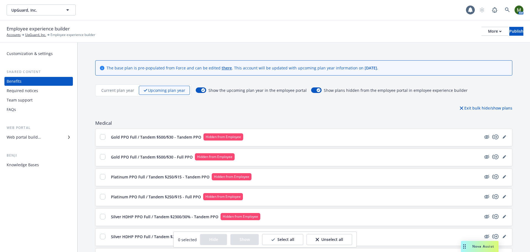
click at [296, 239] on button "Select all" at bounding box center [282, 239] width 41 height 11
checkbox input "true"
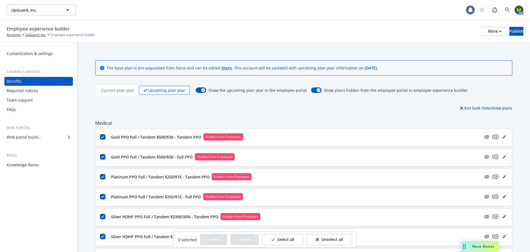
checkbox input "true"
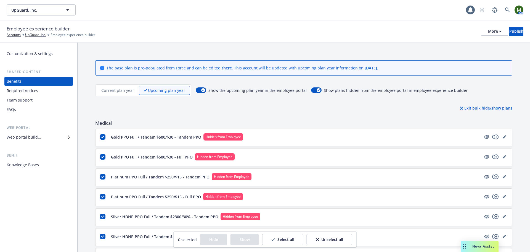
checkbox input "true"
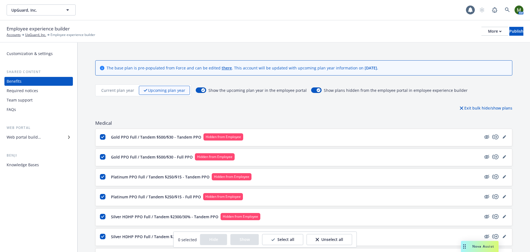
checkbox input "true"
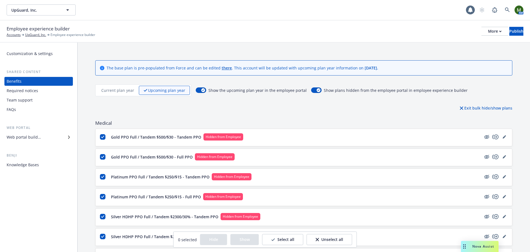
checkbox input "true"
click at [248, 238] on button "Show" at bounding box center [246, 239] width 28 height 11
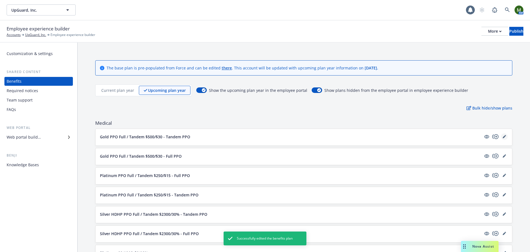
click at [501, 138] on link "editPencil" at bounding box center [504, 136] width 7 height 7
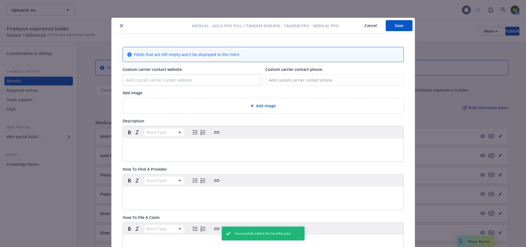
click at [120, 27] on icon "close" at bounding box center [121, 25] width 3 height 3
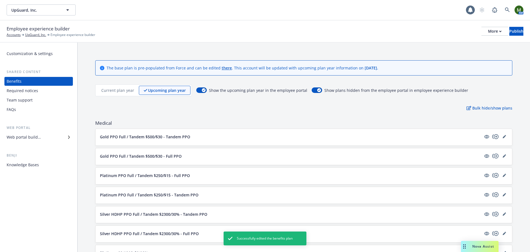
click at [128, 89] on p "Current plan year" at bounding box center [117, 90] width 33 height 6
click at [159, 88] on p "Upcoming plan year" at bounding box center [167, 90] width 37 height 6
click at [113, 84] on div "Current plan year Upcoming plan year" at bounding box center [143, 90] width 97 height 12
click at [124, 89] on p "Current plan year" at bounding box center [117, 90] width 33 height 6
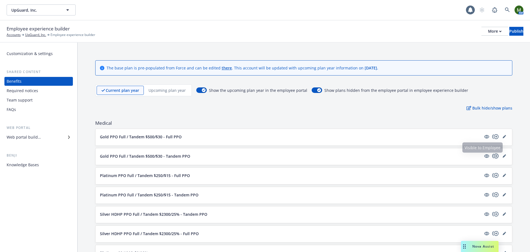
click at [492, 157] on icon "copyPlus" at bounding box center [495, 155] width 7 height 7
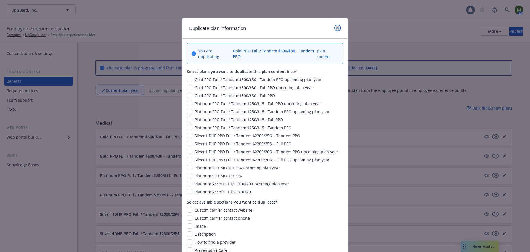
click at [336, 27] on icon "close" at bounding box center [337, 27] width 3 height 3
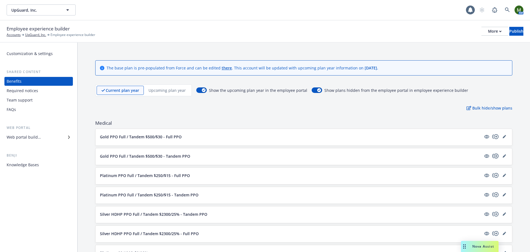
click at [492, 154] on icon "copyPlus" at bounding box center [495, 155] width 6 height 5
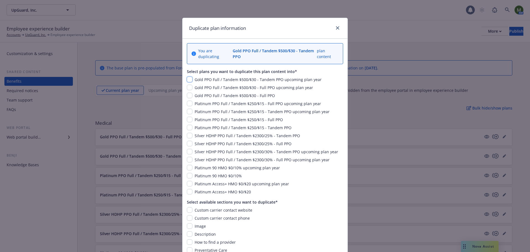
click at [187, 77] on input "checkbox" at bounding box center [190, 79] width 6 height 6
checkbox input "true"
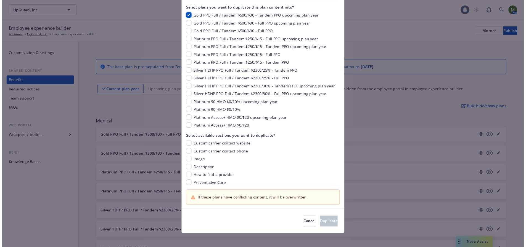
scroll to position [68, 0]
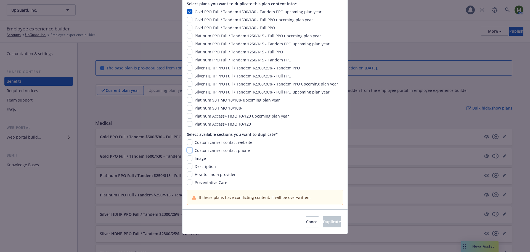
click at [189, 151] on input "checkbox" at bounding box center [190, 150] width 6 height 6
checkbox input "true"
click at [188, 142] on input "checkbox" at bounding box center [190, 142] width 6 height 6
checkbox input "true"
click at [188, 157] on input "checkbox" at bounding box center [190, 158] width 6 height 6
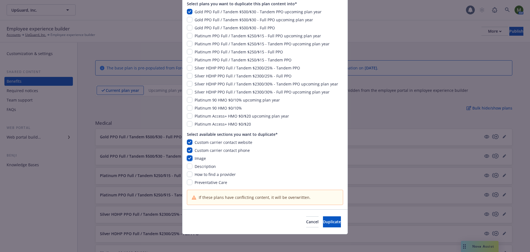
checkbox input "true"
click at [188, 165] on input "checkbox" at bounding box center [190, 166] width 6 height 6
checkbox input "true"
click at [187, 173] on input "checkbox" at bounding box center [190, 174] width 6 height 6
checkbox input "true"
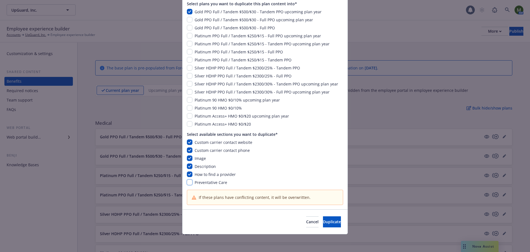
click at [188, 182] on input "checkbox" at bounding box center [190, 182] width 6 height 6
checkbox input "true"
click at [323, 224] on span "Duplicate" at bounding box center [332, 221] width 18 height 5
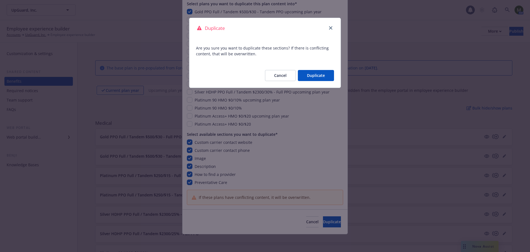
click at [312, 78] on button "Duplicate" at bounding box center [316, 75] width 36 height 11
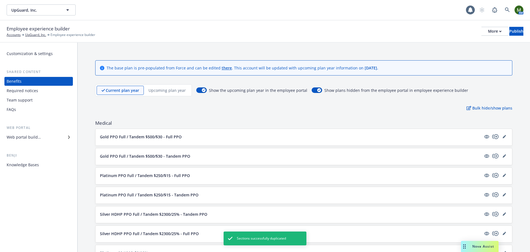
click at [179, 93] on p "Upcoming plan year" at bounding box center [167, 90] width 37 height 6
click at [501, 134] on link "editPencil" at bounding box center [504, 136] width 7 height 7
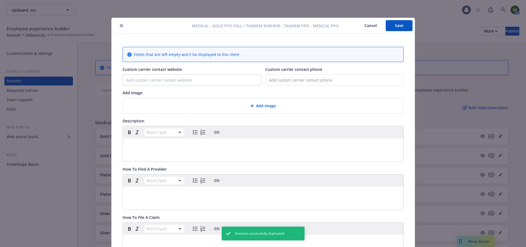
type input "[URL][DOMAIN_NAME]"
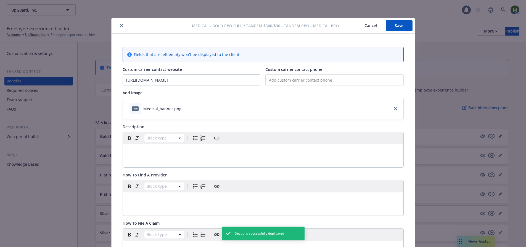
click at [120, 26] on icon "close" at bounding box center [121, 25] width 3 height 3
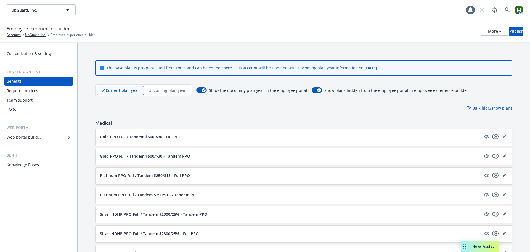
click at [503, 136] on icon "editPencil" at bounding box center [504, 136] width 3 height 3
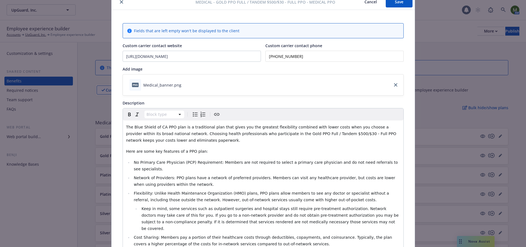
scroll to position [17, 0]
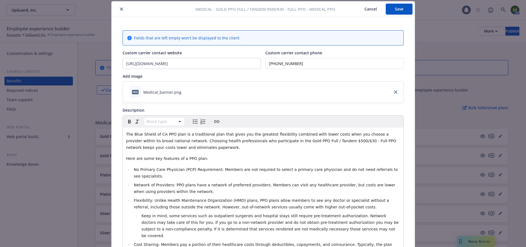
click at [120, 9] on icon "close" at bounding box center [121, 8] width 3 height 3
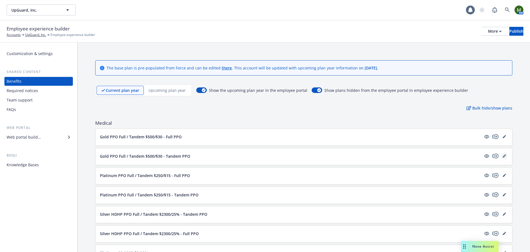
click at [503, 156] on icon "editPencil" at bounding box center [504, 155] width 3 height 3
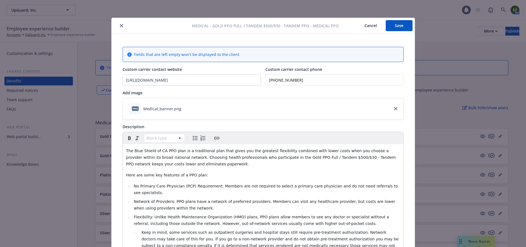
click at [121, 25] on icon "close" at bounding box center [121, 25] width 3 height 3
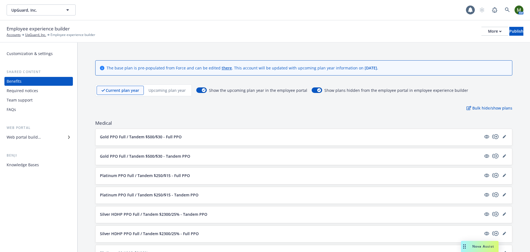
click at [167, 89] on p "Upcoming plan year" at bounding box center [167, 90] width 37 height 6
click at [501, 135] on link "editPencil" at bounding box center [504, 136] width 7 height 7
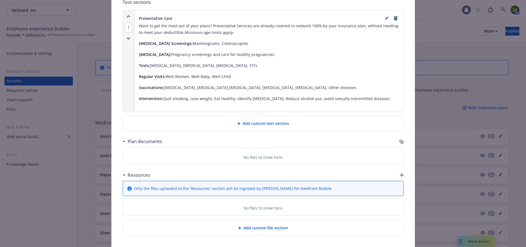
click at [399, 140] on icon "button" at bounding box center [401, 142] width 4 height 4
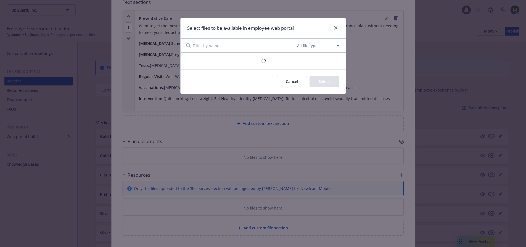
scroll to position [481, 0]
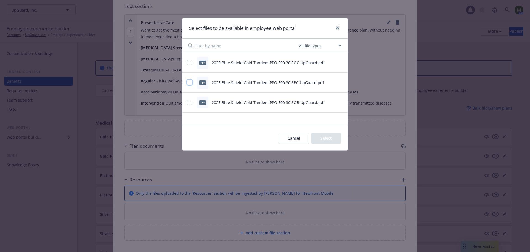
click at [189, 83] on input "checkbox" at bounding box center [190, 83] width 6 height 6
checkbox input "true"
click at [188, 95] on div "pdf 2025 Blue Shield Gold Tandem PPO 500 30 SOB UpGuard.pdf" at bounding box center [265, 103] width 165 height 20
click at [188, 103] on input "checkbox" at bounding box center [190, 102] width 6 height 6
checkbox input "true"
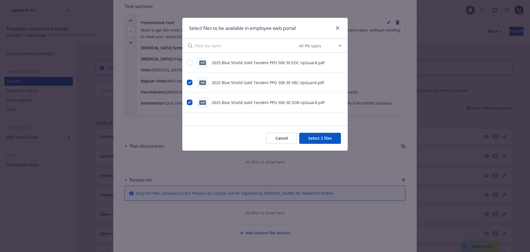
click at [313, 139] on button "Select 2 files" at bounding box center [320, 138] width 42 height 11
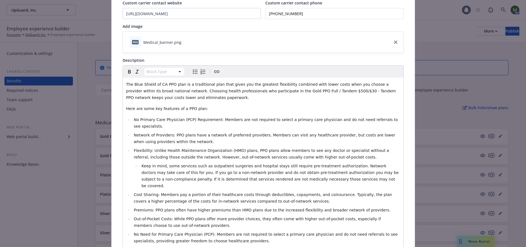
scroll to position [0, 0]
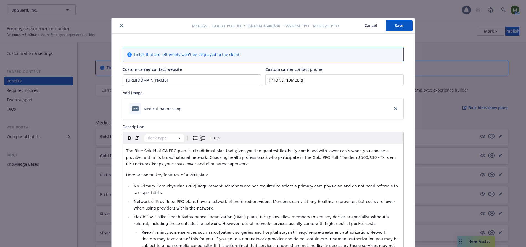
click at [395, 23] on button "Save" at bounding box center [399, 25] width 27 height 11
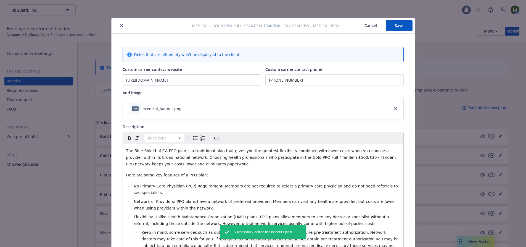
click at [120, 25] on icon "close" at bounding box center [121, 25] width 3 height 3
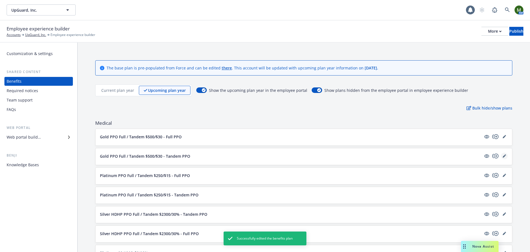
click at [503, 157] on icon "editPencil" at bounding box center [504, 156] width 3 height 3
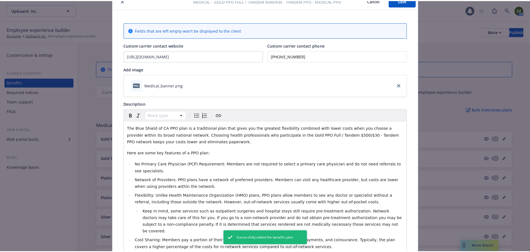
scroll to position [17, 0]
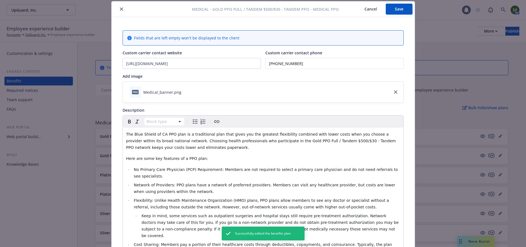
click at [121, 10] on button "close" at bounding box center [121, 9] width 7 height 7
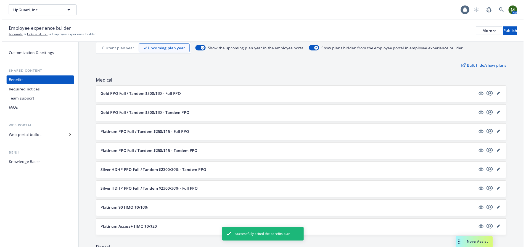
scroll to position [55, 0]
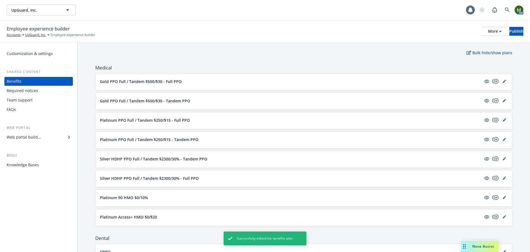
click at [503, 120] on icon "editPencil" at bounding box center [504, 119] width 3 height 3
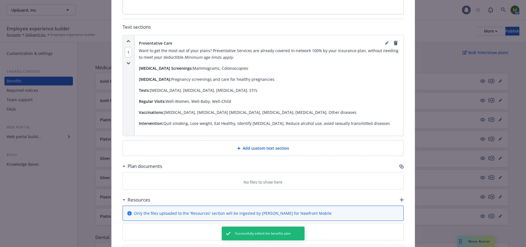
scroll to position [485, 0]
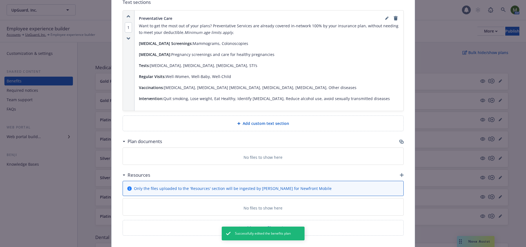
click at [399, 140] on icon "button" at bounding box center [401, 142] width 4 height 4
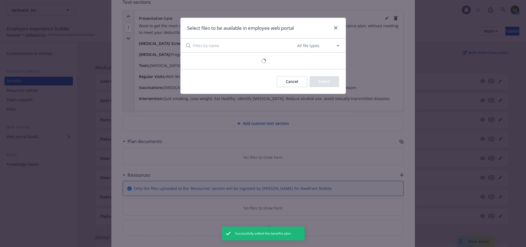
scroll to position [481, 0]
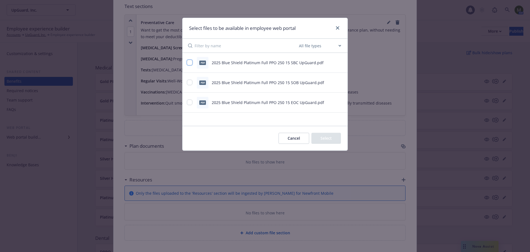
drag, startPoint x: 191, startPoint y: 61, endPoint x: 191, endPoint y: 68, distance: 6.4
click at [191, 61] on input "checkbox" at bounding box center [190, 63] width 6 height 6
checkbox input "true"
click at [191, 79] on div "pdf 2025 Blue Shield Platinum Full PPO 250 15 SOB UpGuard.pdf" at bounding box center [258, 83] width 143 height 12
click at [191, 81] on input "checkbox" at bounding box center [190, 83] width 6 height 6
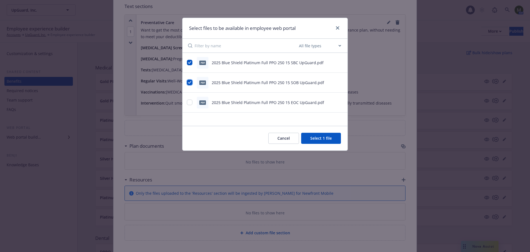
checkbox input "true"
click at [311, 137] on button "Select 2 files" at bounding box center [320, 138] width 42 height 11
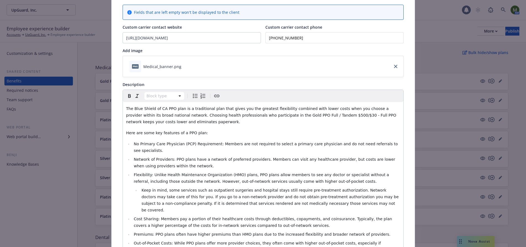
scroll to position [0, 0]
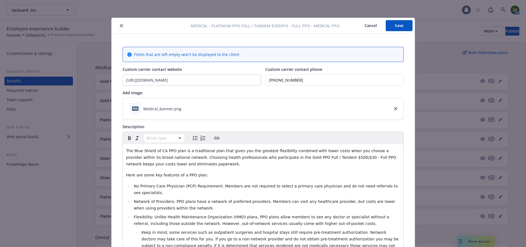
click at [395, 22] on button "Save" at bounding box center [399, 25] width 27 height 11
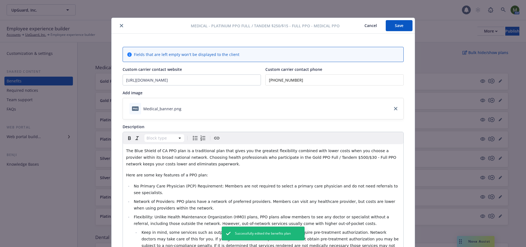
click at [116, 26] on div at bounding box center [152, 25] width 77 height 7
click at [118, 27] on button "close" at bounding box center [121, 25] width 7 height 7
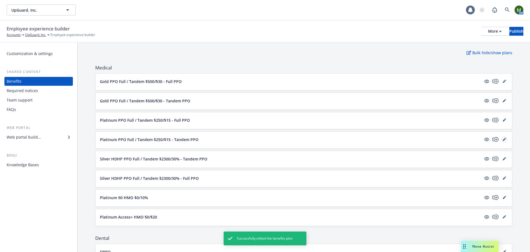
click at [503, 139] on icon "editPencil" at bounding box center [504, 139] width 3 height 3
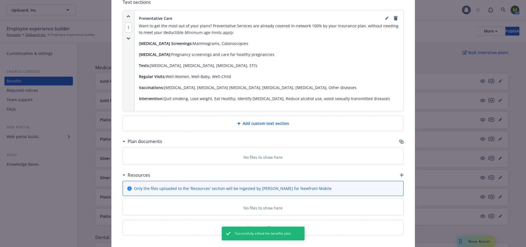
click at [399, 140] on icon "button" at bounding box center [401, 142] width 4 height 4
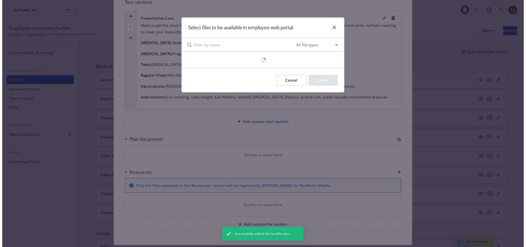
scroll to position [481, 0]
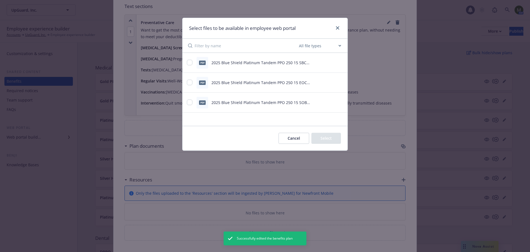
click at [195, 62] on div "pdf 2025 Blue Shield Platinum Tandem PPO 250 15 SBC UpGuard.pdf" at bounding box center [258, 63] width 143 height 12
click at [192, 103] on input "checkbox" at bounding box center [190, 102] width 6 height 6
checkbox input "true"
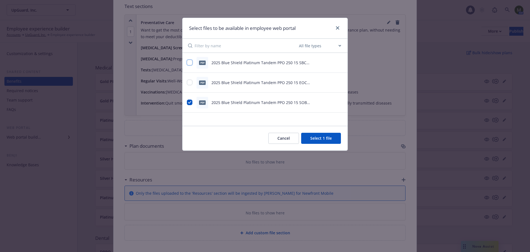
click at [188, 62] on input "checkbox" at bounding box center [190, 63] width 6 height 6
checkbox input "true"
click at [329, 139] on button "Select 2 files" at bounding box center [320, 138] width 42 height 11
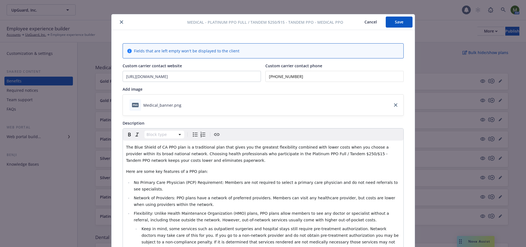
scroll to position [0, 0]
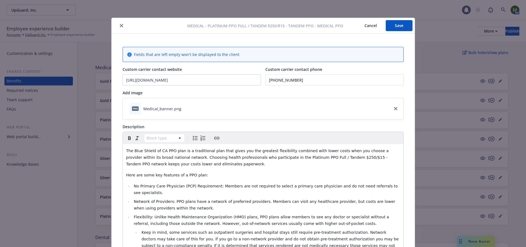
click at [400, 28] on button "Save" at bounding box center [399, 25] width 27 height 11
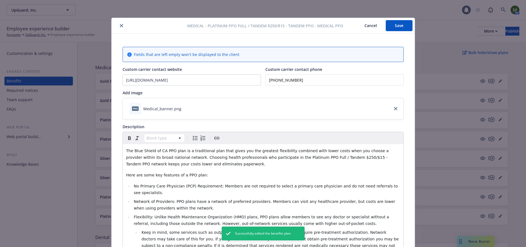
click at [122, 27] on button "close" at bounding box center [121, 25] width 7 height 7
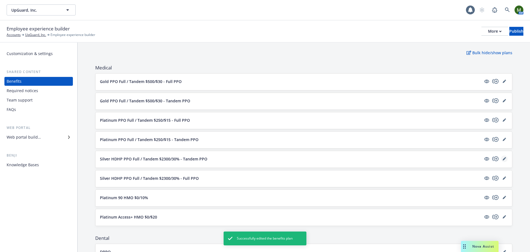
click at [503, 159] on icon "editPencil" at bounding box center [504, 158] width 3 height 3
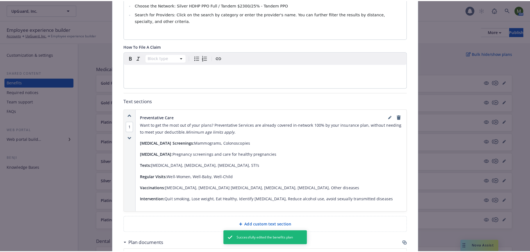
scroll to position [341, 0]
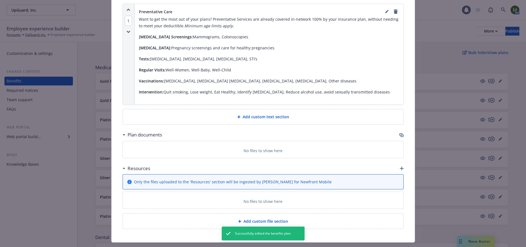
click at [399, 133] on icon "button" at bounding box center [401, 135] width 4 height 4
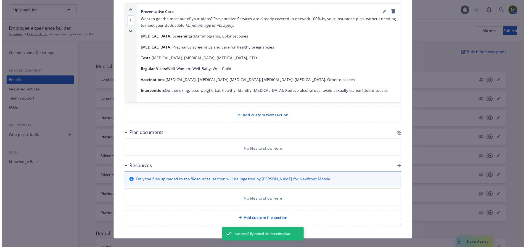
scroll to position [337, 0]
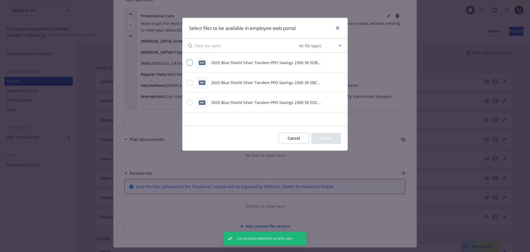
click at [192, 62] on input "checkbox" at bounding box center [190, 63] width 6 height 6
checkbox input "true"
click at [191, 78] on div "pdf 2025 Blue Shield Silver Tandem PPO Savings 2300 30 SBC UpGuard.pdf" at bounding box center [258, 83] width 143 height 12
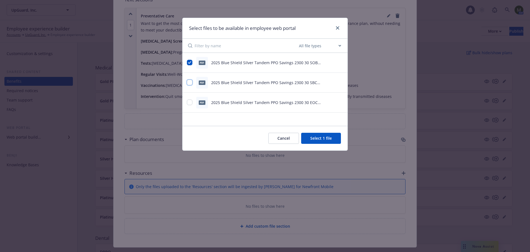
click at [192, 83] on input "checkbox" at bounding box center [190, 83] width 6 height 6
checkbox input "true"
click at [316, 137] on button "Select 2 files" at bounding box center [320, 138] width 42 height 11
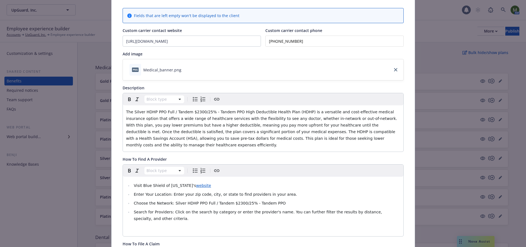
scroll to position [0, 0]
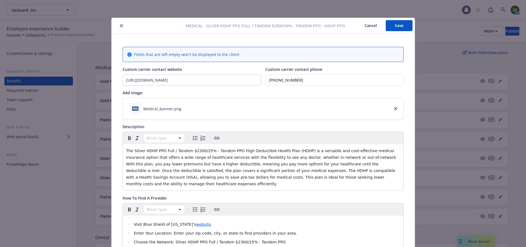
click at [402, 25] on button "Save" at bounding box center [399, 25] width 27 height 11
click at [118, 28] on button "close" at bounding box center [121, 25] width 7 height 7
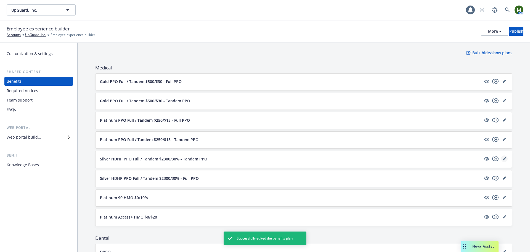
click at [503, 159] on icon "editPencil" at bounding box center [504, 158] width 3 height 3
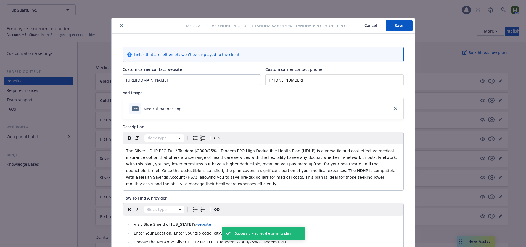
click at [120, 27] on icon "close" at bounding box center [121, 25] width 3 height 3
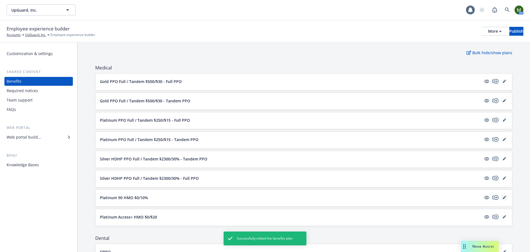
click at [501, 199] on link "editPencil" at bounding box center [504, 197] width 7 height 7
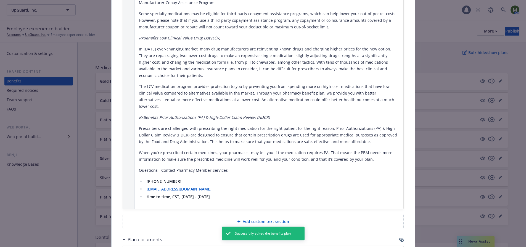
scroll to position [707, 0]
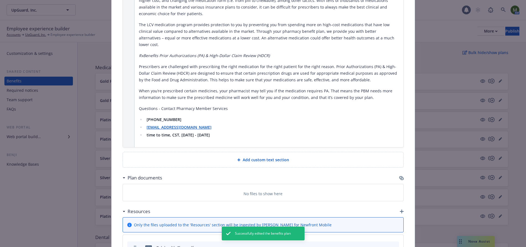
click at [400, 176] on icon "button" at bounding box center [401, 178] width 4 height 4
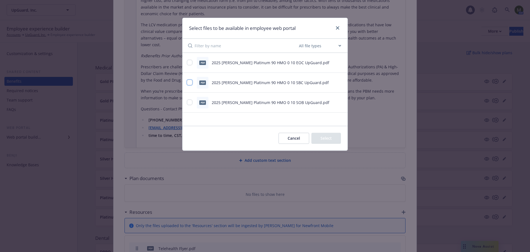
click at [191, 83] on input "checkbox" at bounding box center [190, 83] width 6 height 6
checkbox input "true"
click at [190, 100] on input "checkbox" at bounding box center [190, 102] width 6 height 6
checkbox input "true"
click at [308, 134] on button "Select 2 files" at bounding box center [320, 138] width 42 height 11
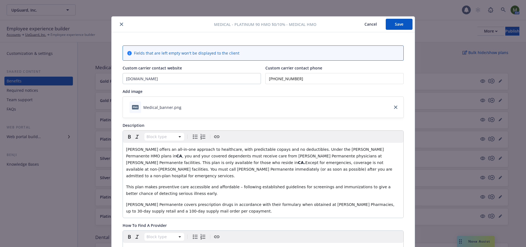
scroll to position [0, 0]
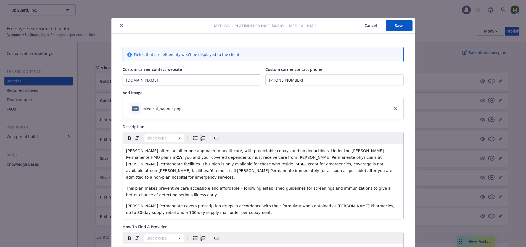
click at [397, 26] on button "Save" at bounding box center [399, 25] width 27 height 11
click at [121, 24] on icon "close" at bounding box center [121, 25] width 3 height 3
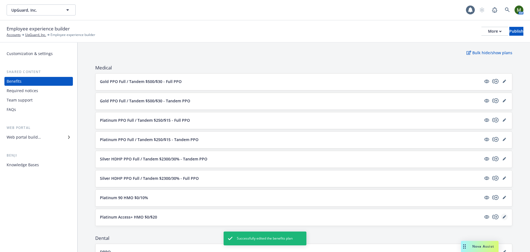
click at [501, 215] on link "editPencil" at bounding box center [504, 216] width 7 height 7
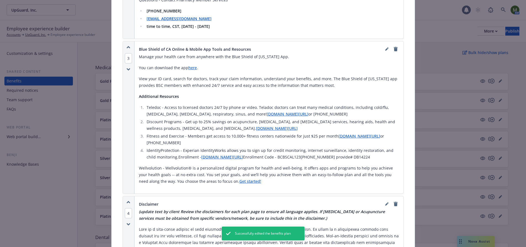
scroll to position [1176, 0]
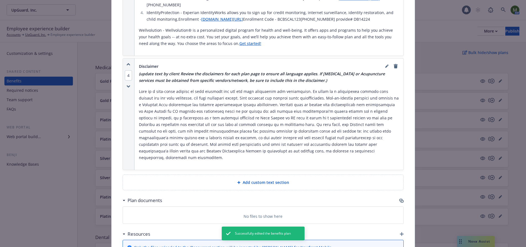
click at [400, 199] on icon "button" at bounding box center [401, 201] width 4 height 4
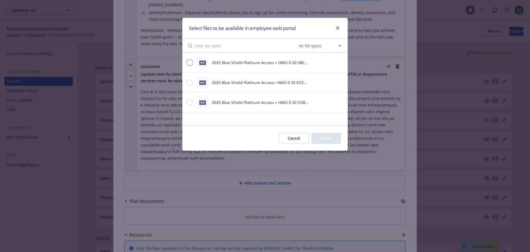
click at [190, 62] on input "checkbox" at bounding box center [190, 63] width 6 height 6
checkbox input "true"
click at [190, 103] on input "checkbox" at bounding box center [190, 102] width 6 height 6
checkbox input "true"
click at [308, 136] on button "Select 2 files" at bounding box center [320, 138] width 42 height 11
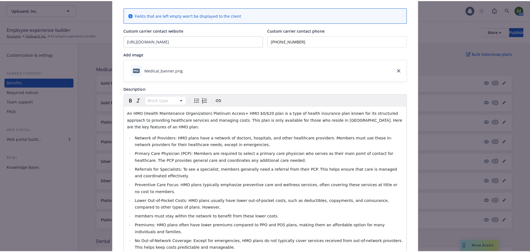
scroll to position [0, 0]
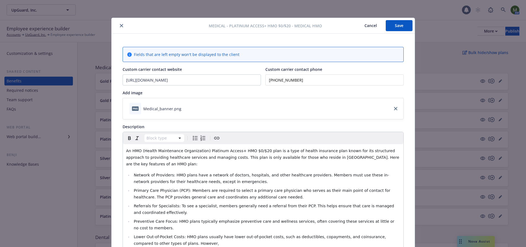
click at [401, 26] on button "Save" at bounding box center [399, 25] width 27 height 11
click at [120, 27] on icon "close" at bounding box center [121, 25] width 3 height 3
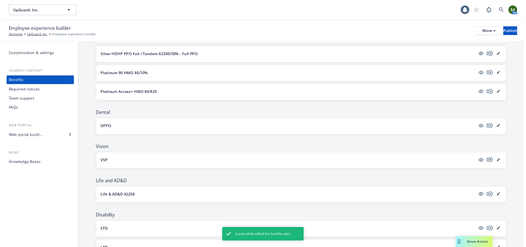
scroll to position [221, 0]
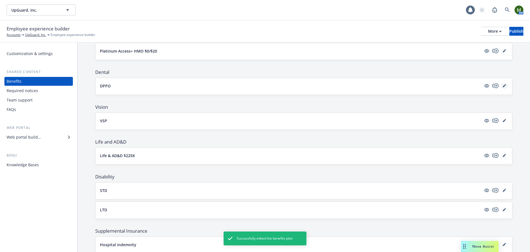
click at [503, 86] on icon "editPencil" at bounding box center [504, 85] width 3 height 3
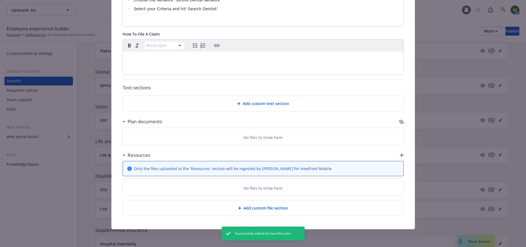
click at [399, 121] on icon "button" at bounding box center [400, 121] width 3 height 3
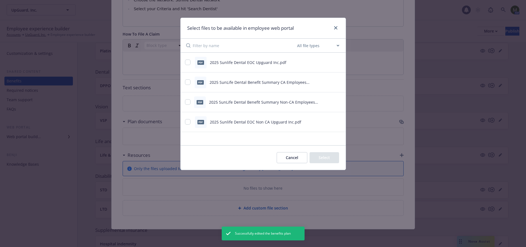
scroll to position [229, 0]
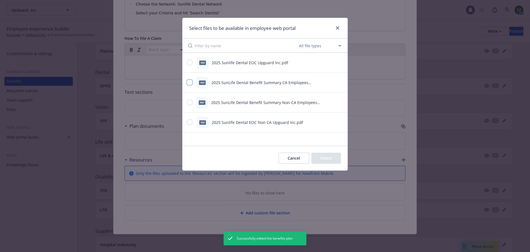
click at [189, 84] on input "checkbox" at bounding box center [190, 83] width 6 height 6
checkbox input "true"
click at [191, 101] on input "checkbox" at bounding box center [190, 102] width 6 height 6
checkbox input "true"
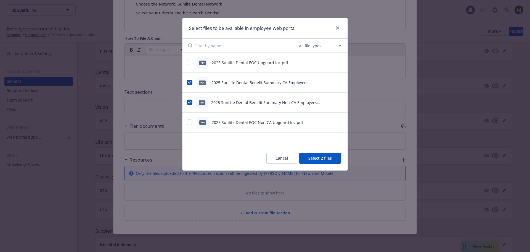
click at [319, 159] on button "Select 2 files" at bounding box center [320, 157] width 42 height 11
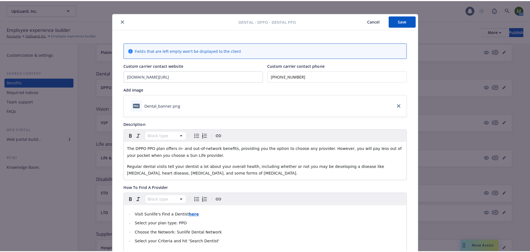
scroll to position [0, 0]
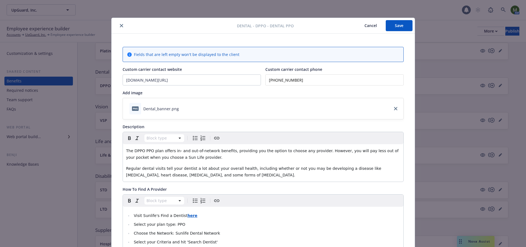
click at [392, 27] on button "Save" at bounding box center [399, 25] width 27 height 11
click at [120, 27] on icon "close" at bounding box center [121, 25] width 3 height 3
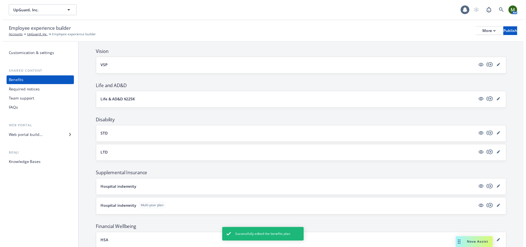
scroll to position [276, 0]
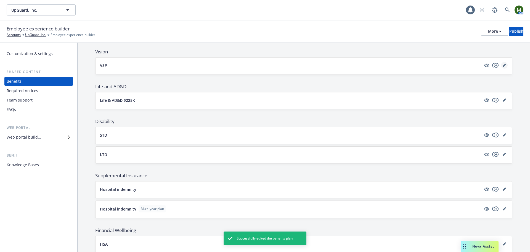
click at [503, 66] on icon "editPencil" at bounding box center [504, 65] width 3 height 3
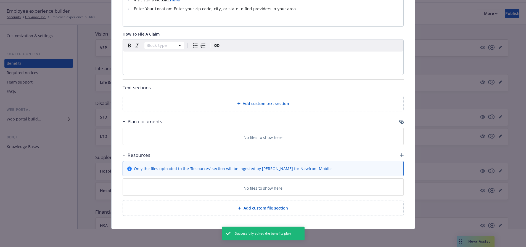
scroll to position [28, 0]
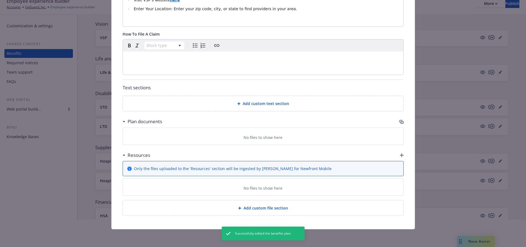
click at [401, 123] on icon "button" at bounding box center [401, 122] width 4 height 4
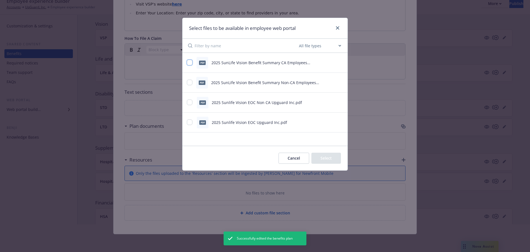
click at [192, 61] on input "checkbox" at bounding box center [190, 63] width 6 height 6
checkbox input "true"
click at [192, 80] on input "checkbox" at bounding box center [190, 83] width 6 height 6
checkbox input "true"
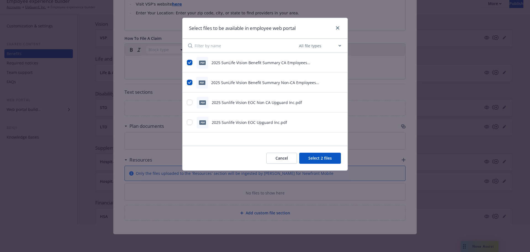
click at [320, 155] on button "Select 2 files" at bounding box center [320, 157] width 42 height 11
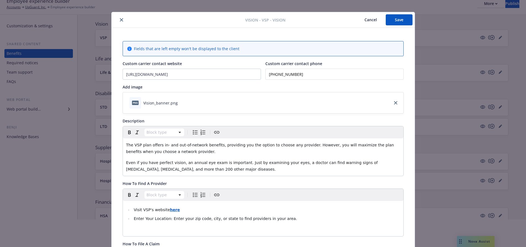
scroll to position [0, 0]
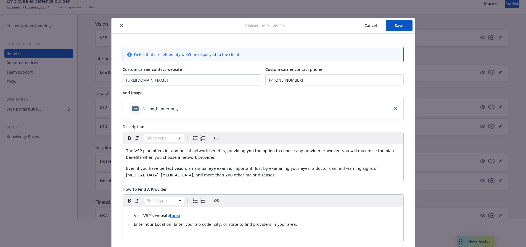
click at [396, 26] on button "Save" at bounding box center [399, 25] width 27 height 11
click at [120, 28] on button "close" at bounding box center [121, 25] width 7 height 7
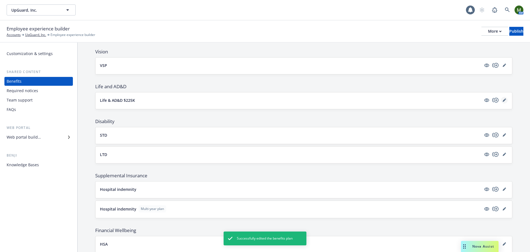
click at [501, 97] on link "editPencil" at bounding box center [504, 100] width 7 height 7
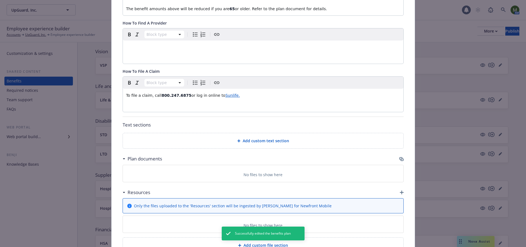
scroll to position [281, 0]
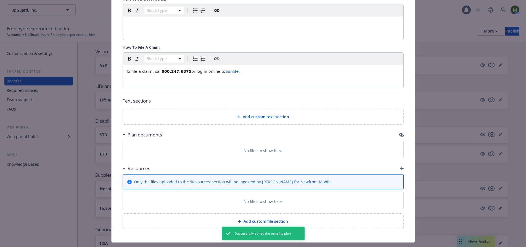
click at [397, 129] on div "Plan documents" at bounding box center [263, 135] width 281 height 12
click at [399, 133] on icon "button" at bounding box center [401, 135] width 4 height 4
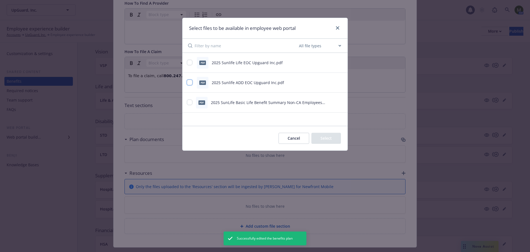
click at [190, 80] on input "checkbox" at bounding box center [190, 83] width 6 height 6
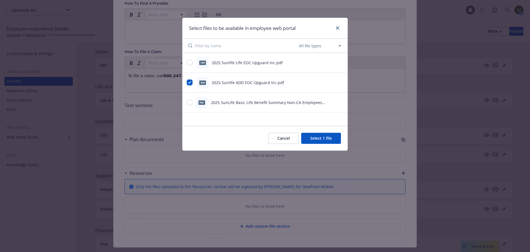
click at [190, 83] on input "checkbox" at bounding box center [190, 83] width 6 height 6
checkbox input "false"
click at [190, 99] on div "pdf 2025 SunLife Basic Life Benefit Summary Non-CA Employees UpGuard.pdf" at bounding box center [258, 103] width 143 height 12
click at [189, 104] on input "checkbox" at bounding box center [190, 102] width 6 height 6
checkbox input "true"
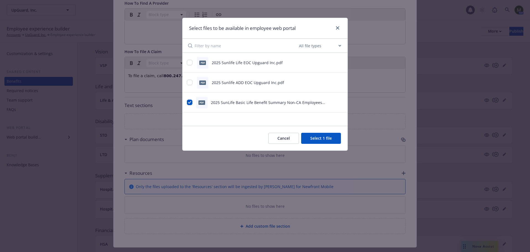
click at [325, 136] on button "Select 1 file" at bounding box center [321, 138] width 40 height 11
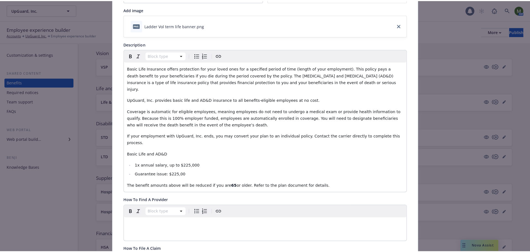
scroll to position [0, 0]
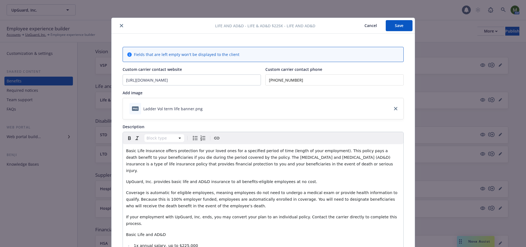
click at [391, 24] on button "Save" at bounding box center [399, 25] width 27 height 11
click at [120, 27] on icon "close" at bounding box center [121, 25] width 3 height 3
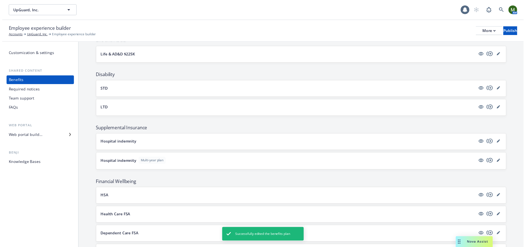
scroll to position [331, 0]
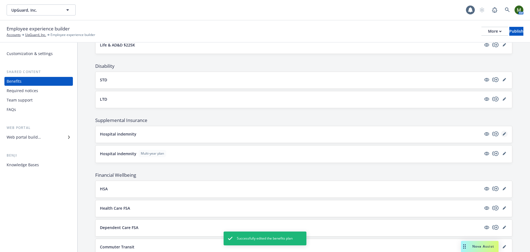
click at [503, 133] on icon "editPencil" at bounding box center [504, 133] width 3 height 3
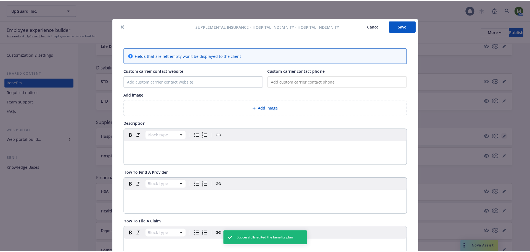
scroll to position [17, 0]
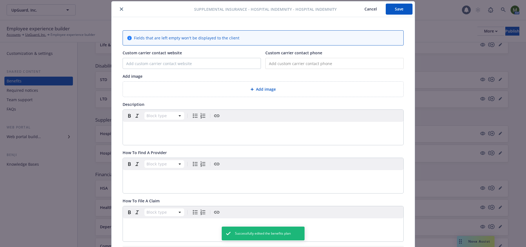
click at [116, 6] on div at bounding box center [154, 9] width 80 height 7
click at [120, 9] on icon "close" at bounding box center [121, 8] width 3 height 3
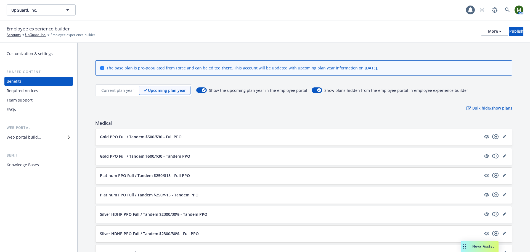
click at [119, 89] on p "Current plan year" at bounding box center [117, 90] width 33 height 6
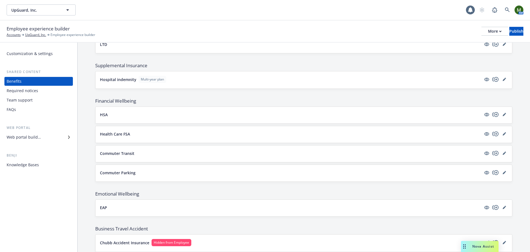
scroll to position [376, 0]
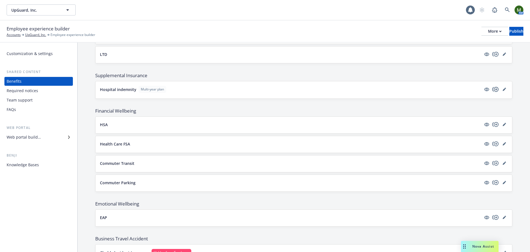
click at [493, 89] on icon "copyPlus" at bounding box center [495, 89] width 7 height 7
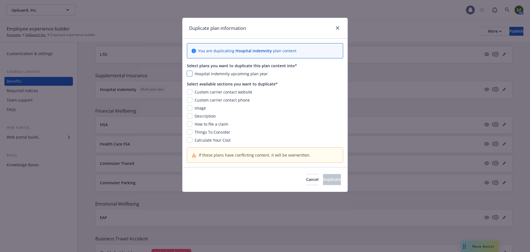
click at [188, 72] on input "checkbox" at bounding box center [190, 74] width 6 height 6
checkbox input "true"
click at [192, 93] on input "checkbox" at bounding box center [190, 92] width 6 height 6
checkbox input "true"
click at [190, 99] on input "checkbox" at bounding box center [190, 100] width 6 height 6
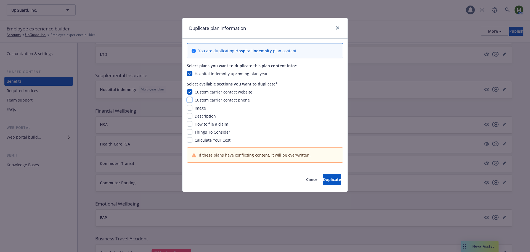
checkbox input "true"
click at [190, 108] on input "checkbox" at bounding box center [190, 108] width 6 height 6
checkbox input "true"
click at [190, 115] on input "checkbox" at bounding box center [190, 116] width 6 height 6
checkbox input "true"
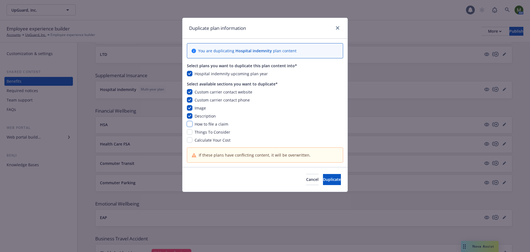
click at [190, 123] on input "checkbox" at bounding box center [190, 124] width 6 height 6
checkbox input "true"
drag, startPoint x: 190, startPoint y: 130, endPoint x: 190, endPoint y: 133, distance: 3.0
click at [190, 131] on input "checkbox" at bounding box center [190, 132] width 6 height 6
checkbox input "true"
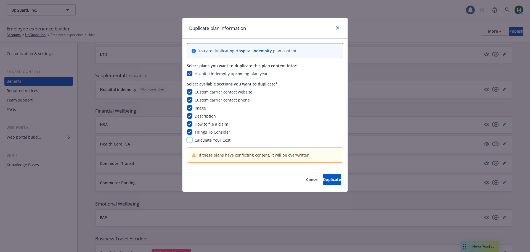
click at [190, 139] on input "checkbox" at bounding box center [190, 140] width 6 height 6
checkbox input "true"
click at [323, 181] on span "Duplicate" at bounding box center [332, 178] width 18 height 5
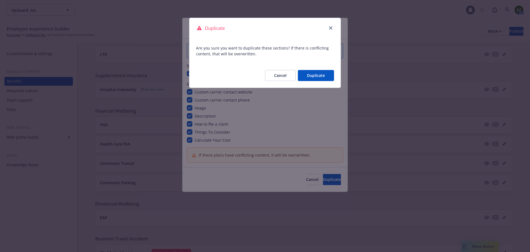
click at [318, 73] on button "Duplicate" at bounding box center [316, 75] width 36 height 11
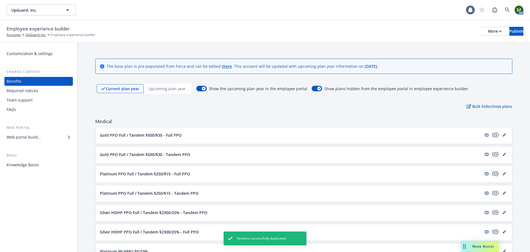
scroll to position [0, 0]
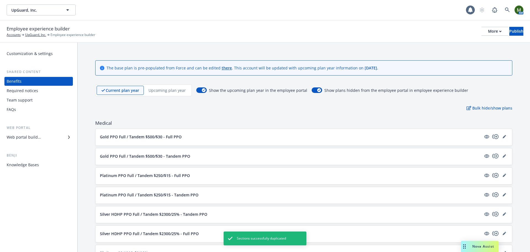
click at [171, 89] on p "Upcoming plan year" at bounding box center [167, 90] width 37 height 6
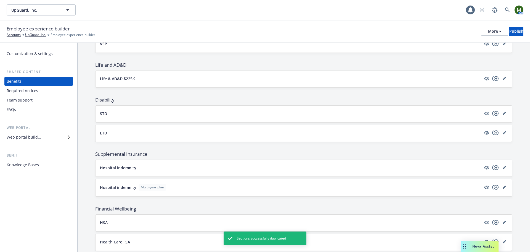
scroll to position [331, 0]
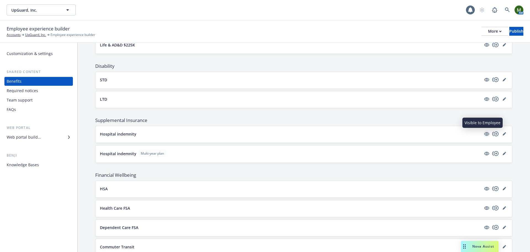
click at [484, 134] on icon "visible" at bounding box center [486, 134] width 5 height 4
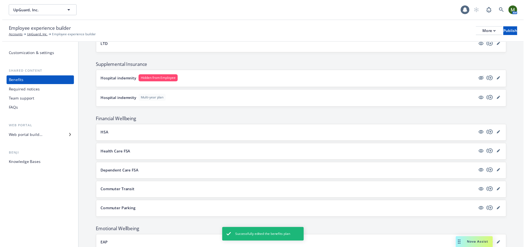
scroll to position [387, 0]
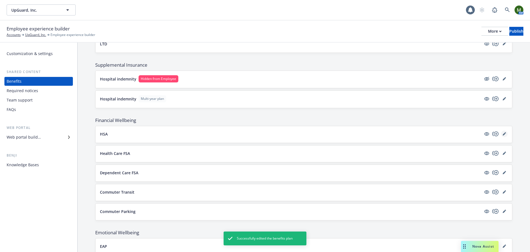
click at [503, 133] on icon "editPencil" at bounding box center [504, 134] width 3 height 3
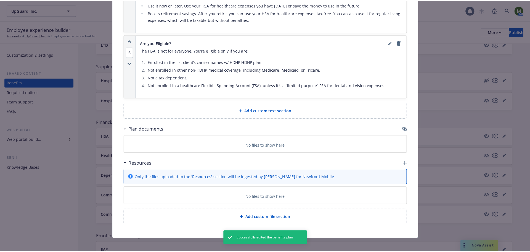
scroll to position [767, 0]
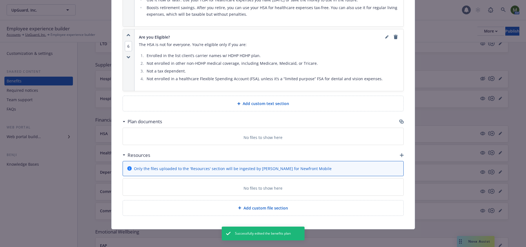
click at [400, 122] on icon "button" at bounding box center [401, 122] width 4 height 4
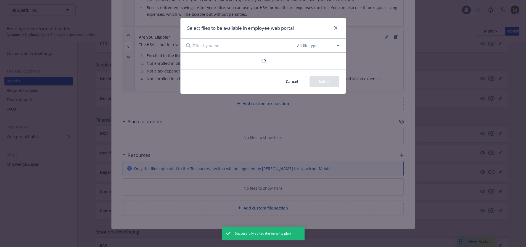
scroll to position [763, 0]
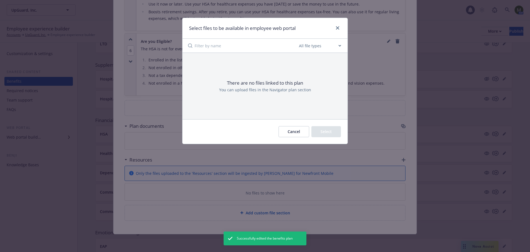
click at [305, 132] on button "Cancel" at bounding box center [294, 131] width 31 height 11
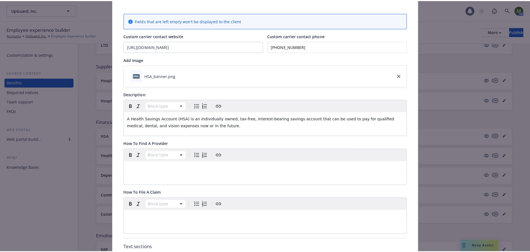
scroll to position [0, 0]
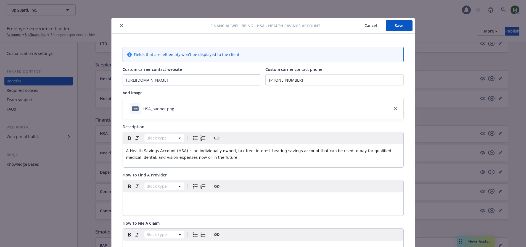
click at [118, 26] on button "close" at bounding box center [121, 25] width 7 height 7
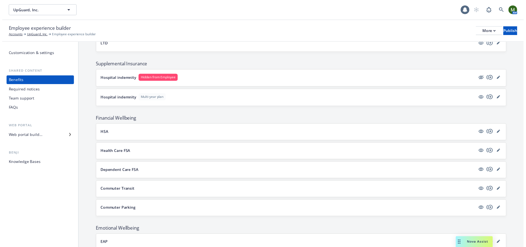
scroll to position [414, 0]
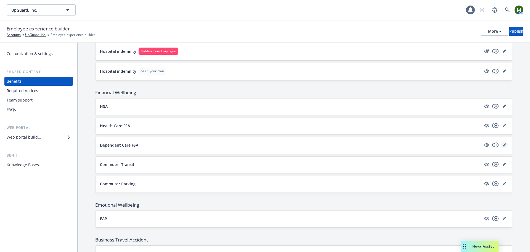
click at [503, 146] on icon "editPencil" at bounding box center [504, 144] width 3 height 3
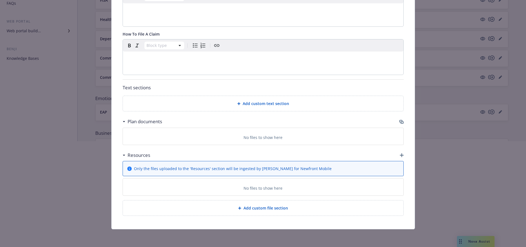
scroll to position [110, 0]
click at [400, 122] on icon "button" at bounding box center [401, 122] width 3 height 3
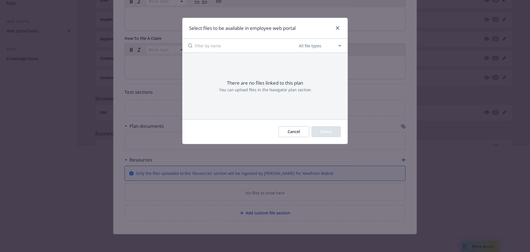
click at [296, 130] on button "Cancel" at bounding box center [294, 131] width 31 height 11
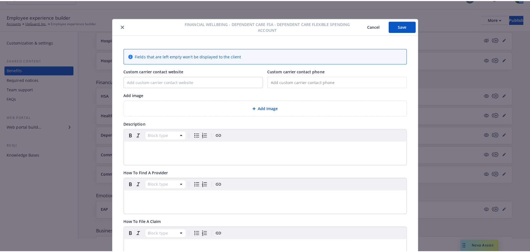
scroll to position [0, 0]
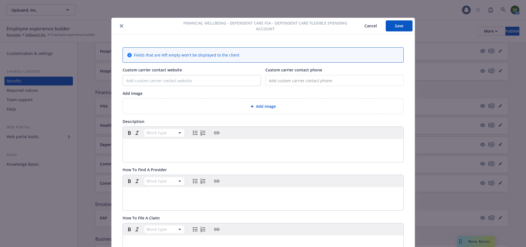
click at [122, 24] on button "close" at bounding box center [121, 26] width 7 height 7
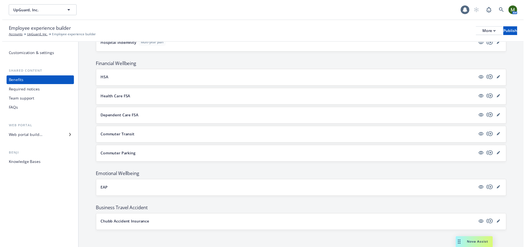
scroll to position [442, 0]
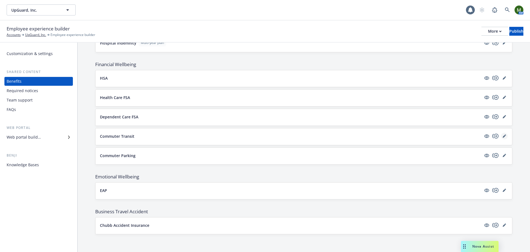
click at [503, 137] on icon "editPencil" at bounding box center [504, 135] width 3 height 3
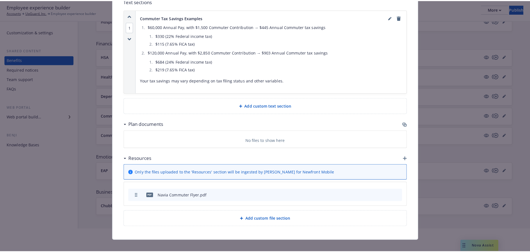
scroll to position [55, 0]
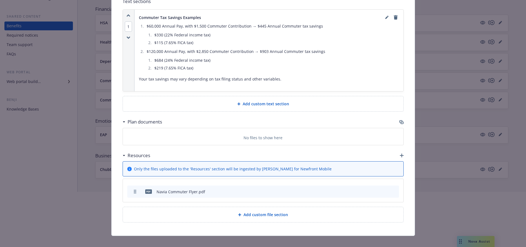
click at [399, 120] on icon "button" at bounding box center [401, 122] width 4 height 4
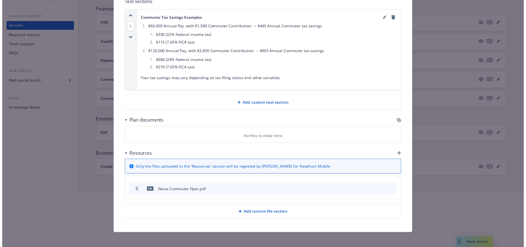
scroll to position [345, 0]
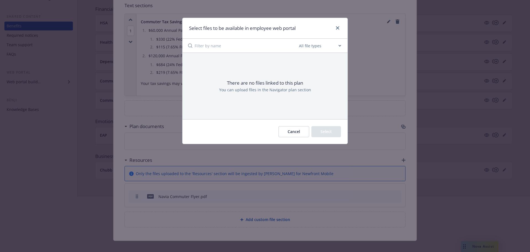
click at [300, 130] on button "Cancel" at bounding box center [294, 131] width 31 height 11
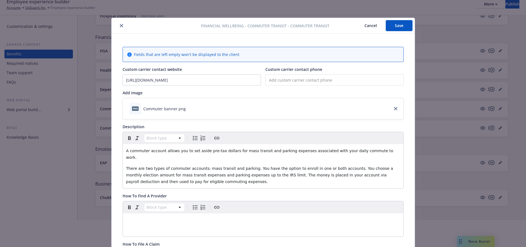
scroll to position [0, 0]
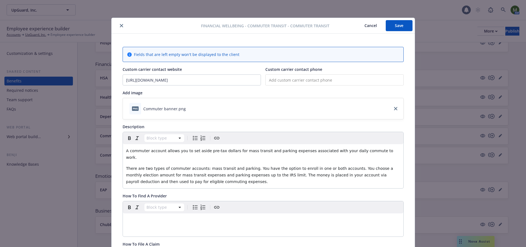
click at [120, 26] on icon "close" at bounding box center [121, 25] width 3 height 3
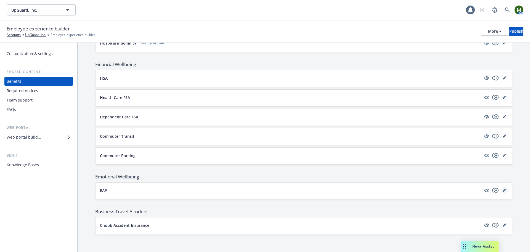
click at [503, 190] on icon "editPencil" at bounding box center [504, 190] width 3 height 3
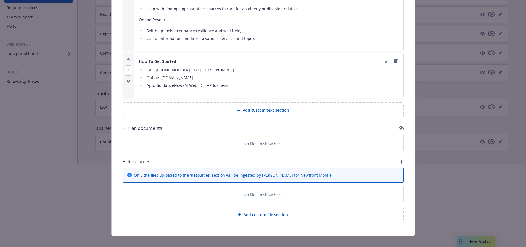
click at [400, 124] on div "Plan documents" at bounding box center [263, 129] width 281 height 12
click at [399, 126] on icon "button" at bounding box center [401, 128] width 4 height 4
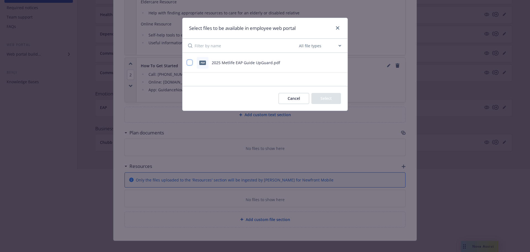
click at [190, 63] on input "checkbox" at bounding box center [190, 63] width 6 height 6
checkbox input "true"
click at [318, 98] on button "Select 1 file" at bounding box center [321, 98] width 40 height 11
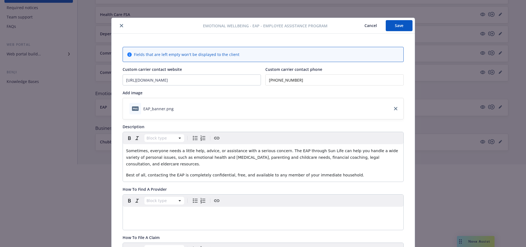
click at [396, 28] on button "Save" at bounding box center [399, 25] width 27 height 11
click at [120, 27] on icon "close" at bounding box center [121, 25] width 3 height 3
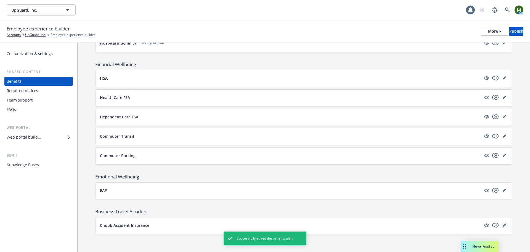
click at [503, 226] on icon "editPencil" at bounding box center [504, 224] width 3 height 3
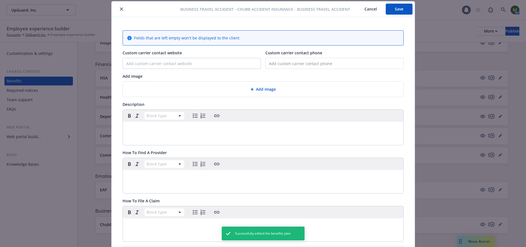
click at [120, 9] on icon "close" at bounding box center [121, 8] width 3 height 3
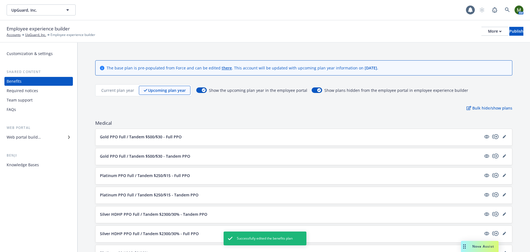
click at [121, 88] on p "Current plan year" at bounding box center [117, 90] width 33 height 6
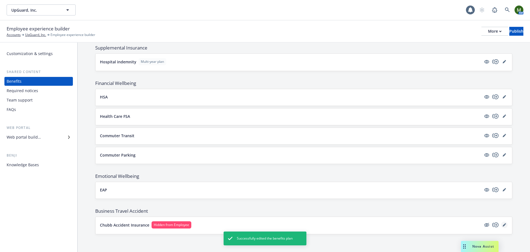
click at [503, 225] on link "editPencil" at bounding box center [504, 224] width 7 height 7
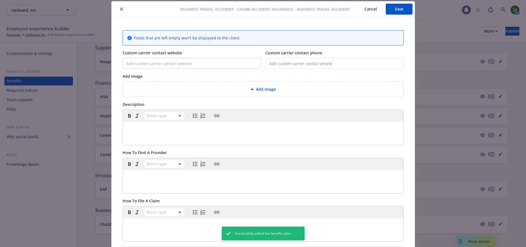
click at [122, 9] on button "close" at bounding box center [121, 9] width 7 height 7
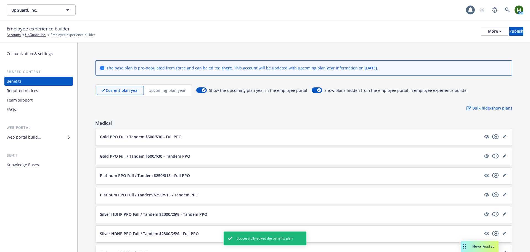
click at [158, 94] on div "Upcoming plan year" at bounding box center [167, 90] width 47 height 9
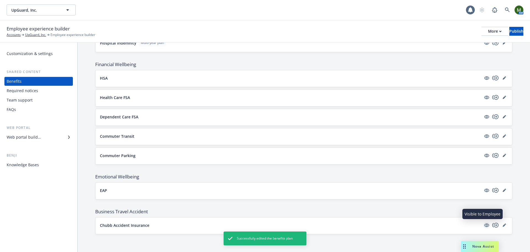
click at [484, 224] on icon "visible" at bounding box center [486, 224] width 5 height 5
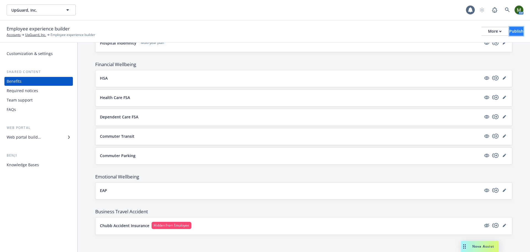
click at [510, 30] on button "Publish" at bounding box center [517, 31] width 14 height 9
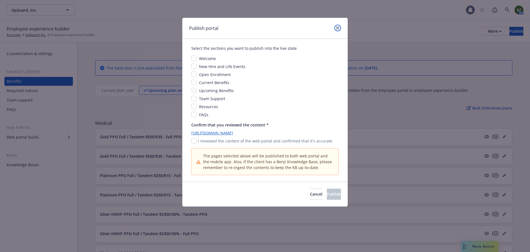
click at [338, 28] on icon "close" at bounding box center [337, 27] width 3 height 3
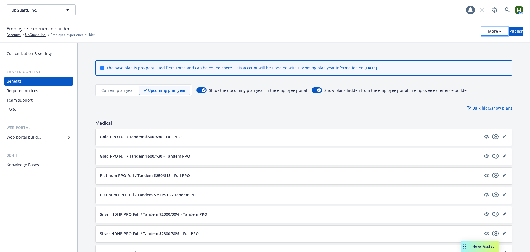
click at [488, 33] on div "More" at bounding box center [495, 31] width 14 height 8
click at [400, 24] on div "Employee experience builder Accounts UpGuard, Inc. Employee experience builder …" at bounding box center [265, 31] width 530 height 22
